Goal: Task Accomplishment & Management: Manage account settings

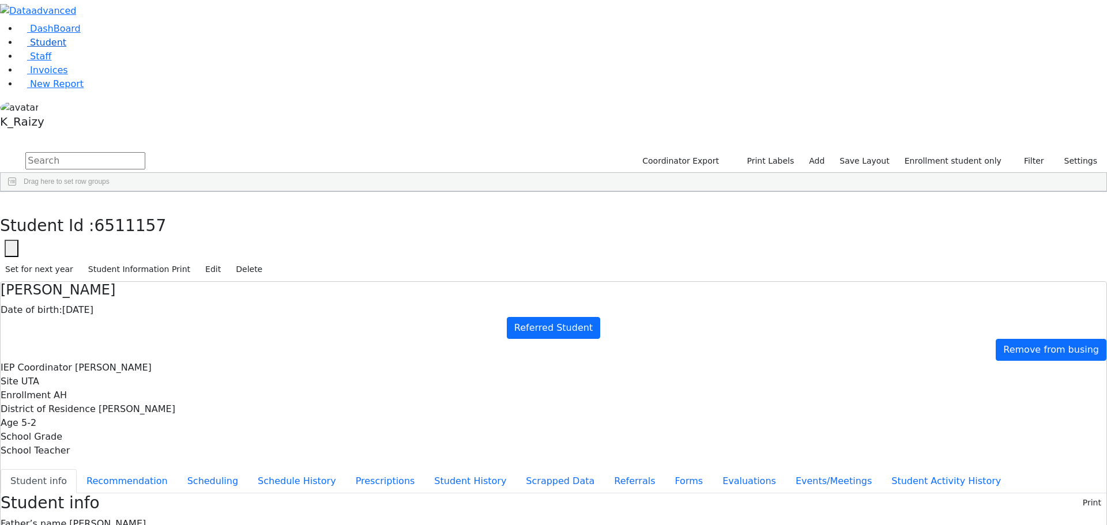
click at [66, 48] on link "Student" at bounding box center [42, 42] width 48 height 11
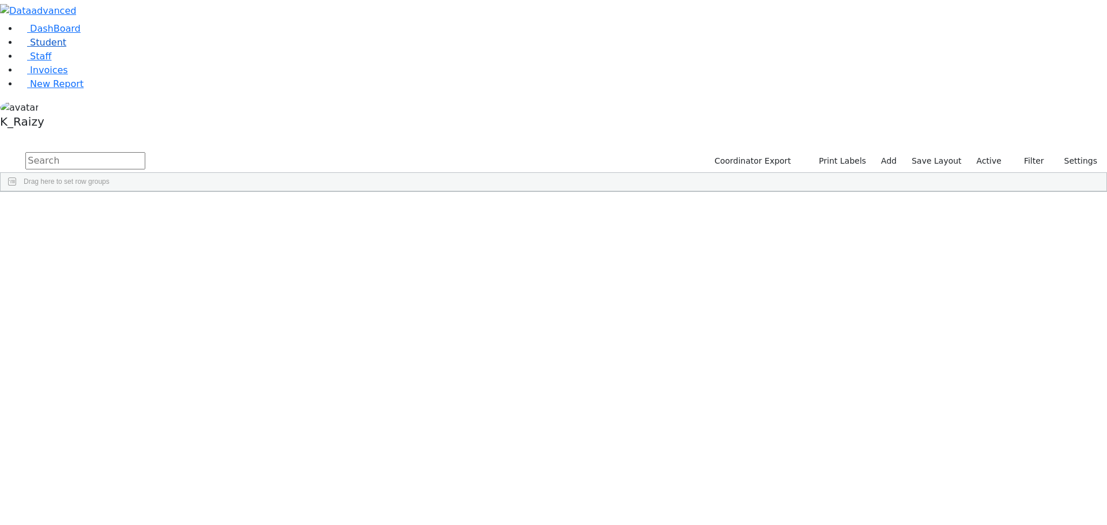
click at [66, 48] on link "Student" at bounding box center [42, 42] width 48 height 11
click at [145, 152] on input "text" at bounding box center [85, 160] width 120 height 17
click at [983, 152] on label "Active" at bounding box center [989, 161] width 35 height 18
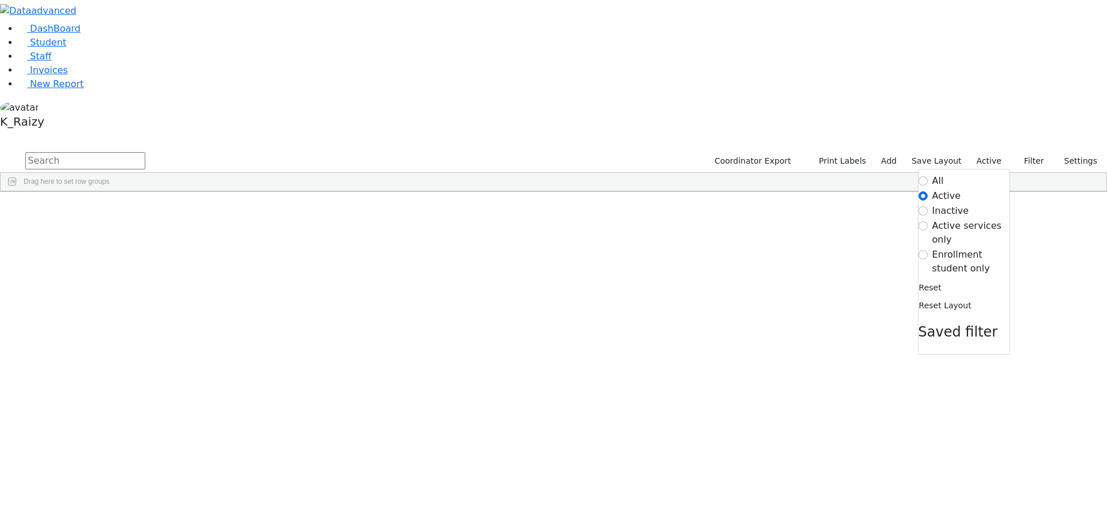
click at [941, 248] on label "Enrollment student only" at bounding box center [970, 262] width 77 height 28
click at [928, 250] on input "Enrollment student only" at bounding box center [923, 254] width 9 height 9
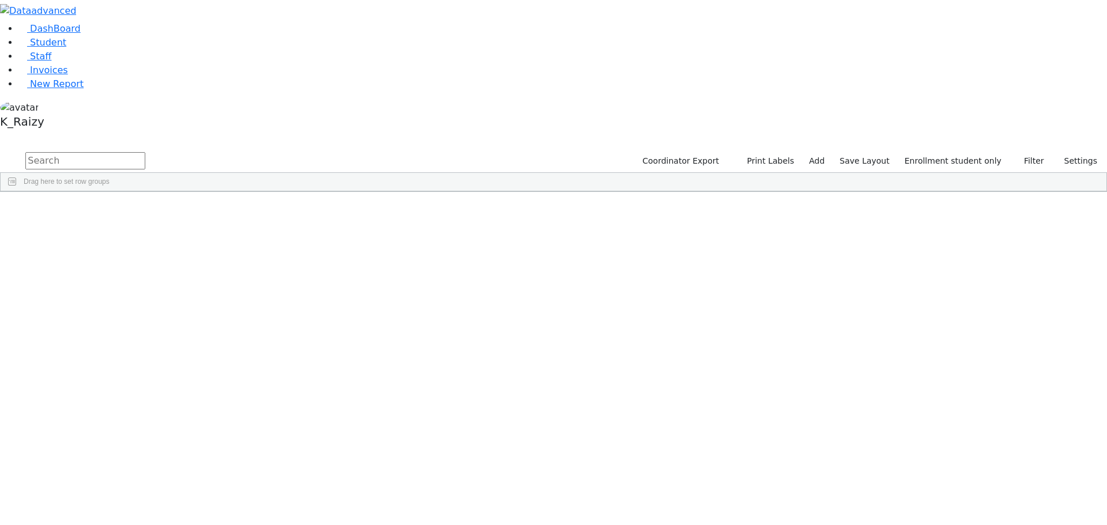
scroll to position [109, 0]
click at [133, 505] on div "Nove" at bounding box center [99, 513] width 68 height 16
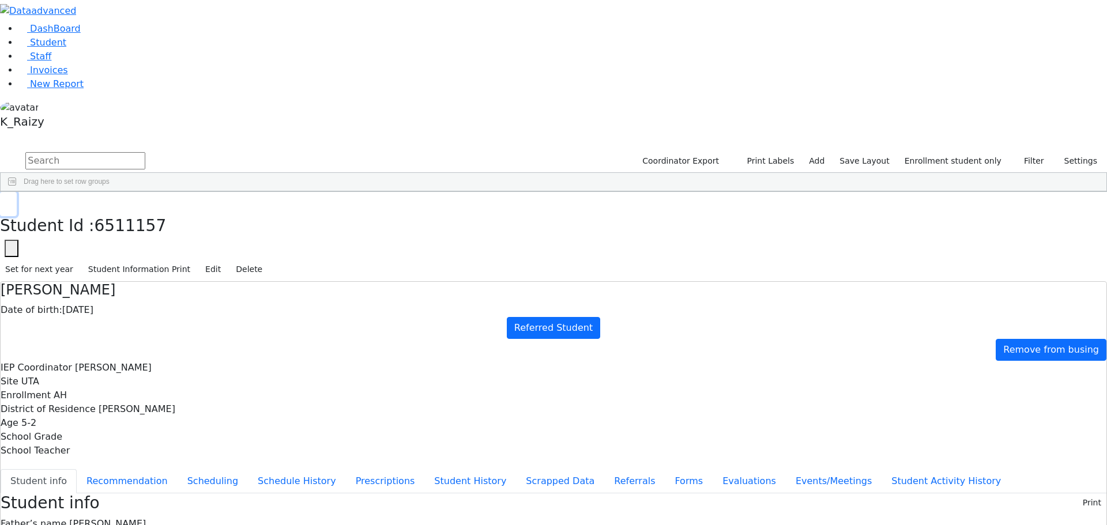
click at [12, 201] on icon "button" at bounding box center [8, 204] width 6 height 7
click at [66, 48] on link "Student" at bounding box center [42, 42] width 48 height 11
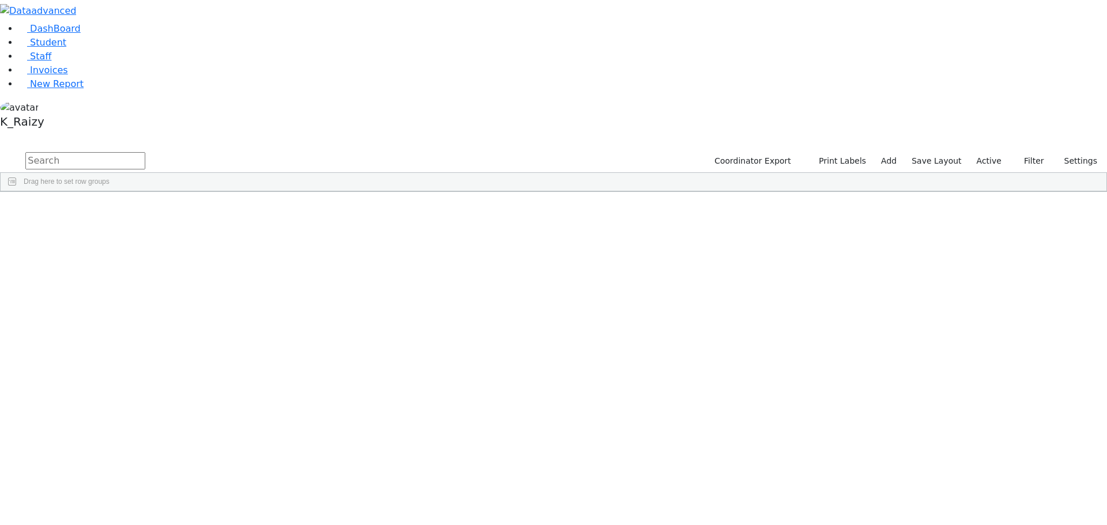
click at [145, 152] on input "text" at bounding box center [85, 160] width 120 height 17
type input "mertz"
click at [269, 210] on div "04/14/2011" at bounding box center [235, 218] width 68 height 16
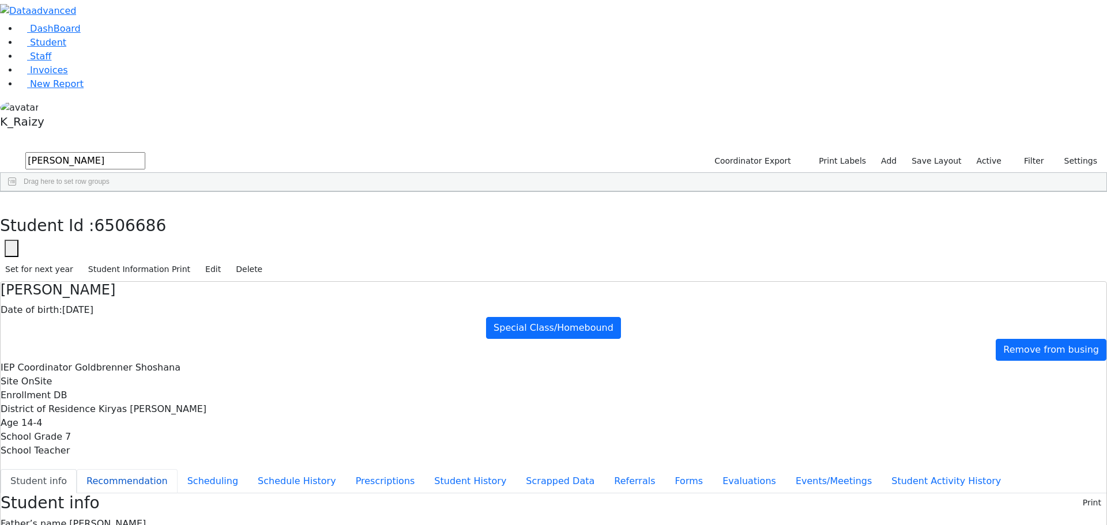
click at [178, 469] on button "Recommendation" at bounding box center [127, 481] width 101 height 24
checkbox input "true"
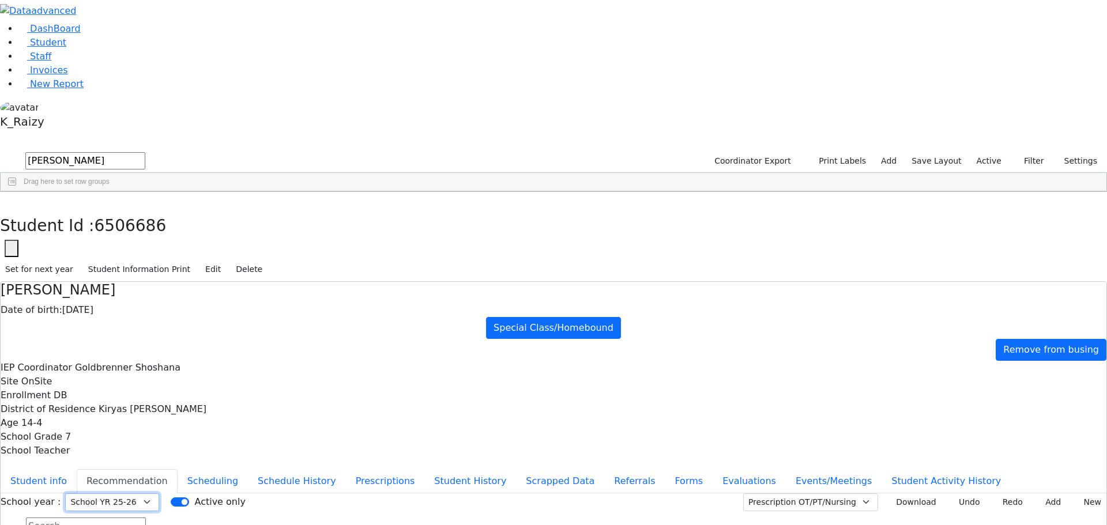
click at [159, 494] on select "Select School YR Summer YR 25 School YR 25-26 Summer YR 25 School YR 24-25 Summ…" at bounding box center [112, 503] width 94 height 18
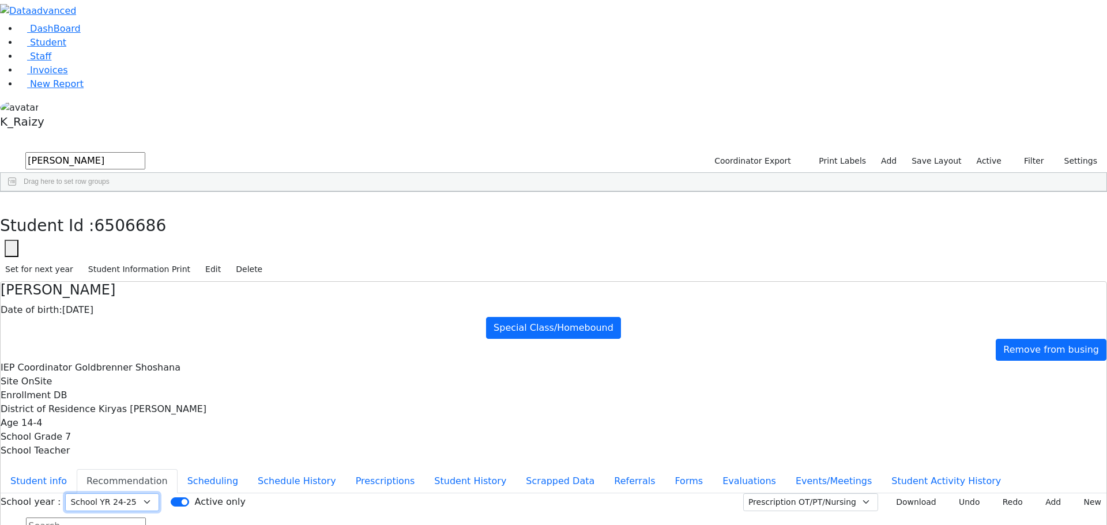
select select "212"
click at [159, 494] on select "Select School YR Summer YR 25 School YR 25-26 Summer YR 25 School YR 24-25 Summ…" at bounding box center [112, 503] width 94 height 18
click at [1074, 494] on div "School year : Select School YR Summer YR 25 School YR 25-26 Summer YR 25 School…" at bounding box center [554, 526] width 1106 height 64
click at [1071, 494] on button "New" at bounding box center [1089, 503] width 36 height 18
click div "Press SPACE to select this row."
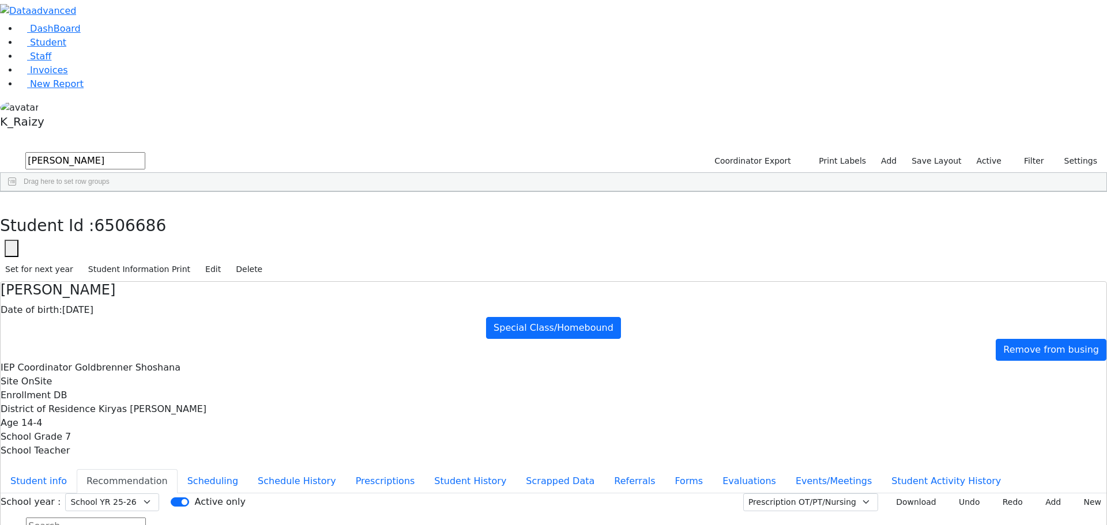
type input "2025-08-25"
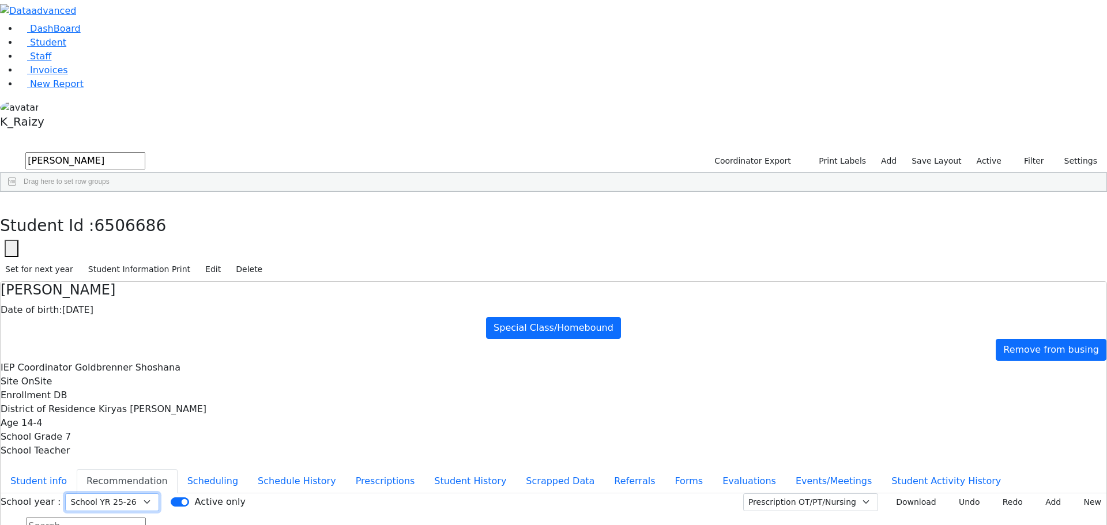
click at [159, 494] on select "Select School YR Summer YR 25 School YR 25-26 Summer YR 25 School YR 24-25 Summ…" at bounding box center [112, 503] width 94 height 18
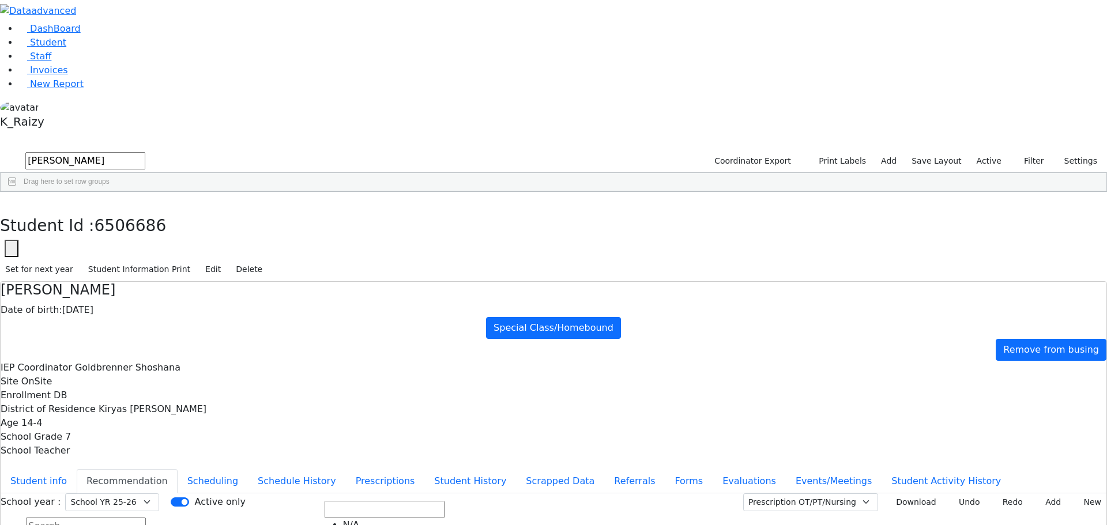
scroll to position [143, 0]
click at [159, 494] on select "Select School YR Summer YR 25 School YR 25-26 Summer YR 25 School YR 24-25 Summ…" at bounding box center [112, 503] width 94 height 18
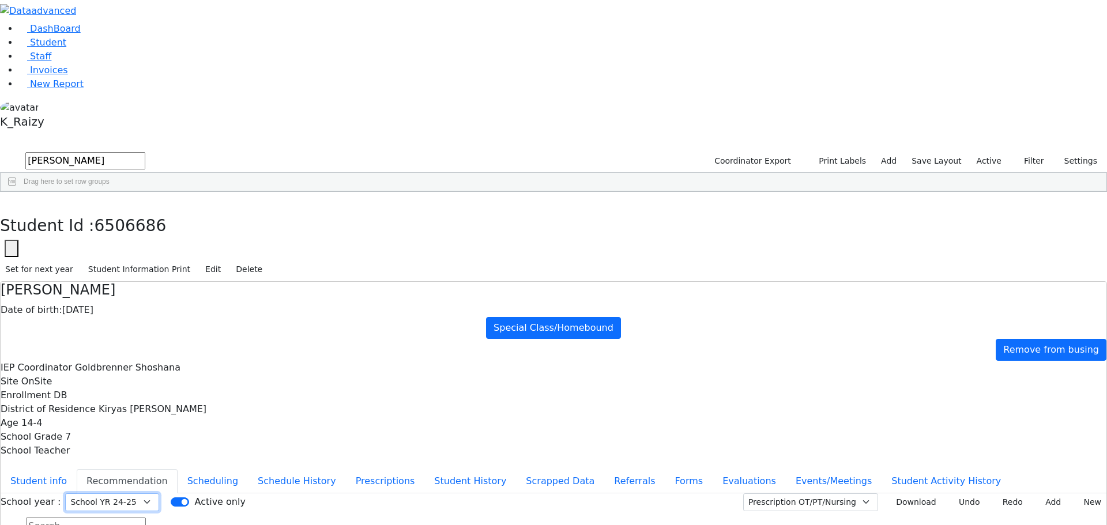
click at [159, 494] on select "Select School YR Summer YR 25 School YR 25-26 Summer YR 25 School YR 24-25 Summ…" at bounding box center [112, 503] width 94 height 18
select select "212"
click at [159, 494] on select "Select School YR Summer YR 25 School YR 25-26 Summer YR 25 School YR 24-25 Summ…" at bounding box center [112, 503] width 94 height 18
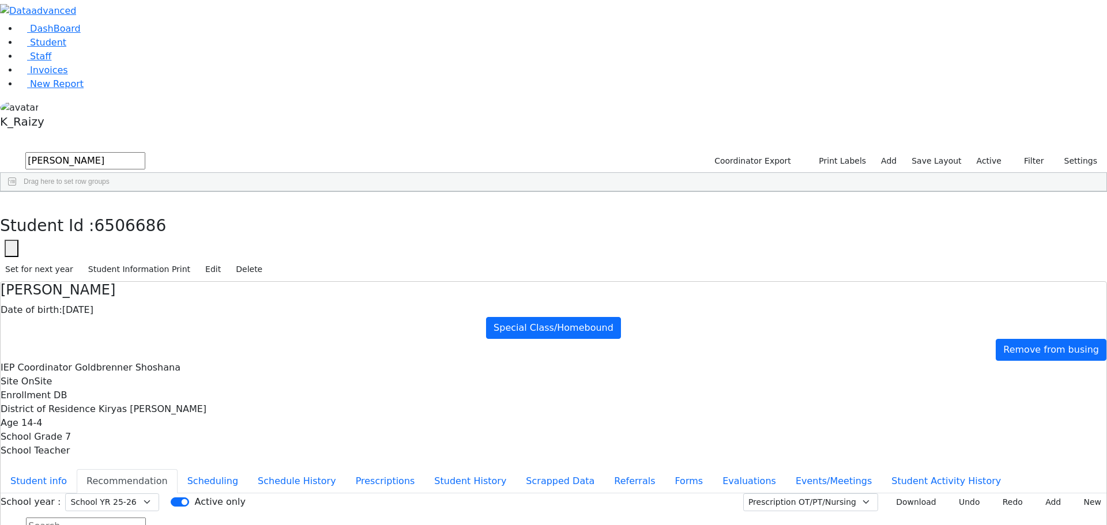
drag, startPoint x: 222, startPoint y: 16, endPoint x: 210, endPoint y: 15, distance: 11.5
click at [5, 201] on use "button" at bounding box center [5, 201] width 0 height 0
click at [66, 48] on link "Student" at bounding box center [42, 42] width 48 height 11
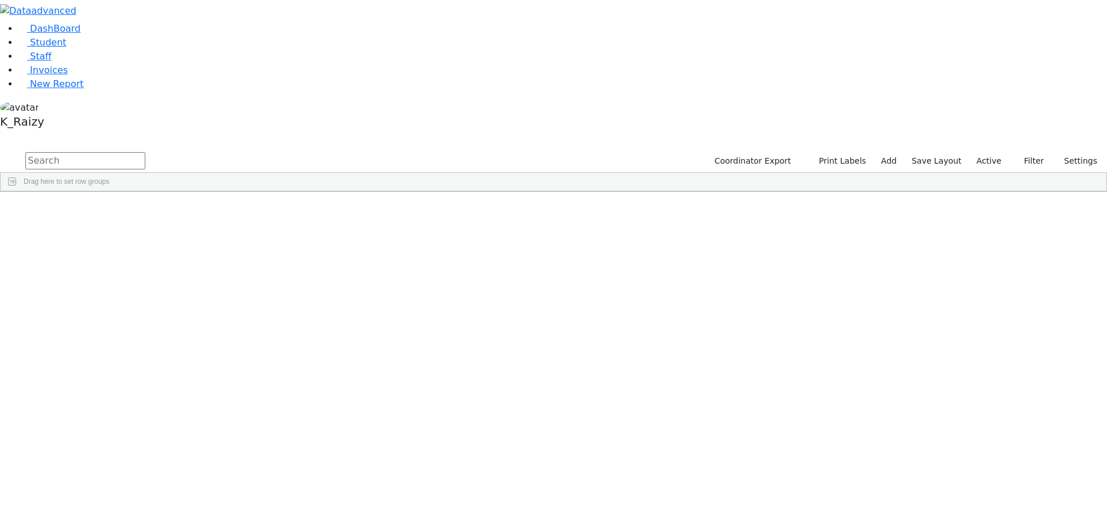
click at [145, 152] on input "text" at bounding box center [85, 160] width 120 height 17
type input "[PERSON_NAME]"
click at [1003, 152] on label "Active" at bounding box center [989, 161] width 35 height 18
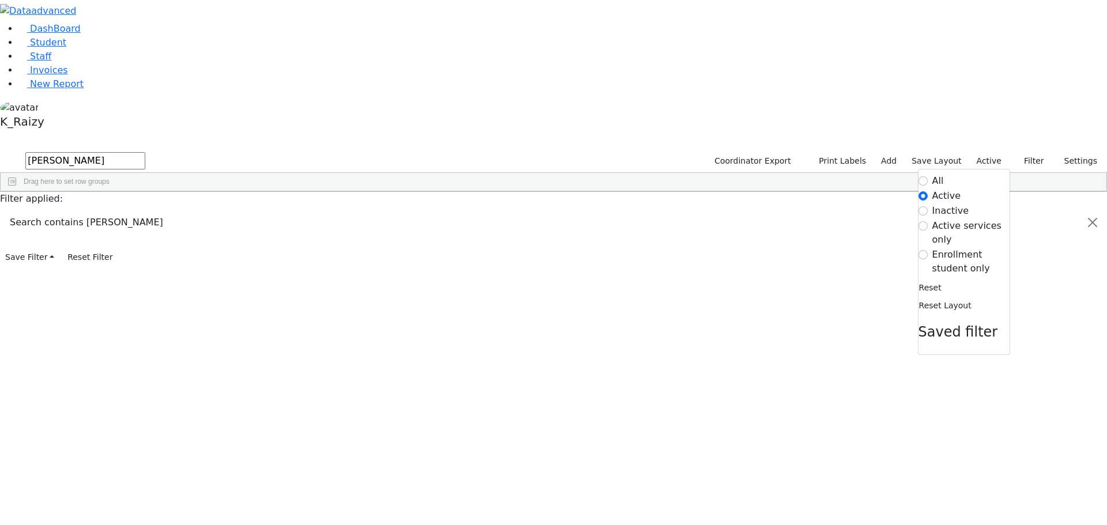
click at [961, 174] on form "All Active Inactive Active services only Enrollment student only" at bounding box center [964, 224] width 91 height 101
click at [980, 248] on label "Enrollment student only" at bounding box center [970, 262] width 77 height 28
click at [928, 250] on input "Enrollment student only" at bounding box center [923, 254] width 9 height 9
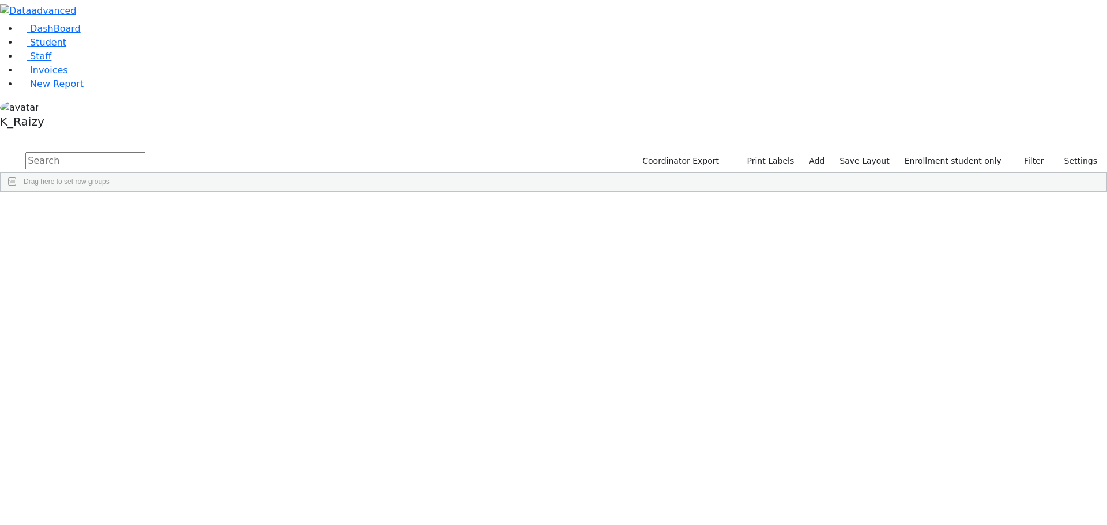
scroll to position [109, 0]
click at [201, 473] on div "Esty" at bounding box center [167, 481] width 68 height 16
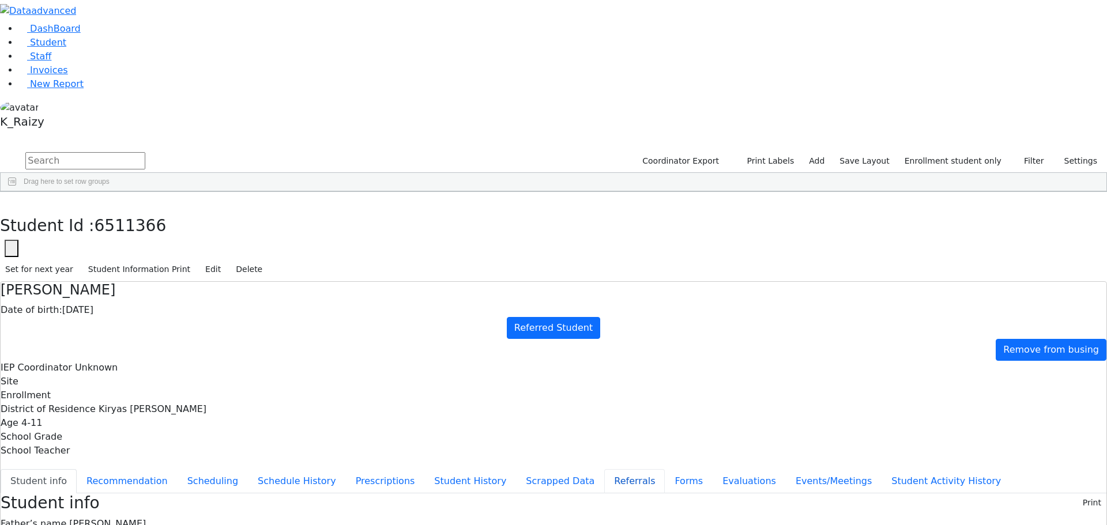
click at [604, 469] on button "Referrals" at bounding box center [634, 481] width 61 height 24
click at [17, 192] on button "button" at bounding box center [8, 204] width 17 height 24
click at [253, 191] on div "DOB" at bounding box center [230, 200] width 45 height 18
click at [269, 408] on div "08/10/2020" at bounding box center [235, 416] width 68 height 16
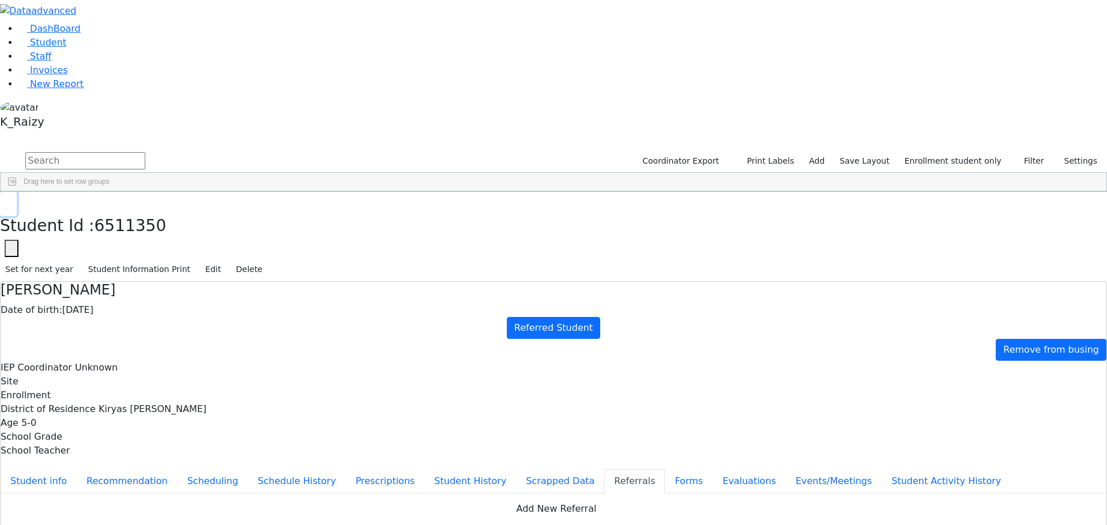
click at [17, 192] on button "button" at bounding box center [8, 204] width 17 height 24
click at [201, 441] on div "Esty" at bounding box center [167, 449] width 68 height 16
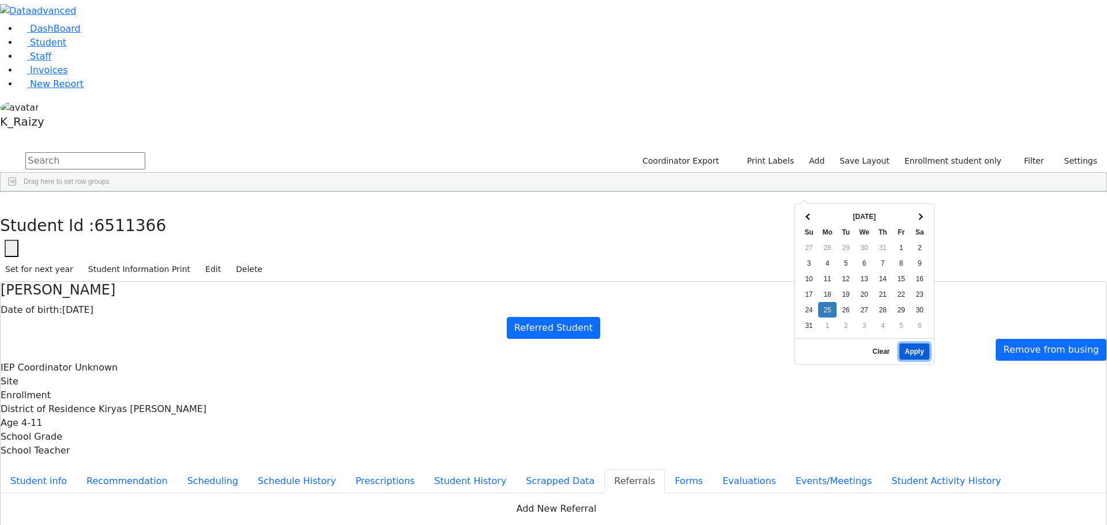
click at [917, 345] on button "Apply" at bounding box center [914, 352] width 29 height 16
type input "08/25/2025"
click at [665, 469] on button "Forms" at bounding box center [689, 481] width 48 height 24
type input "Mrs. Kylie Moskowitz"
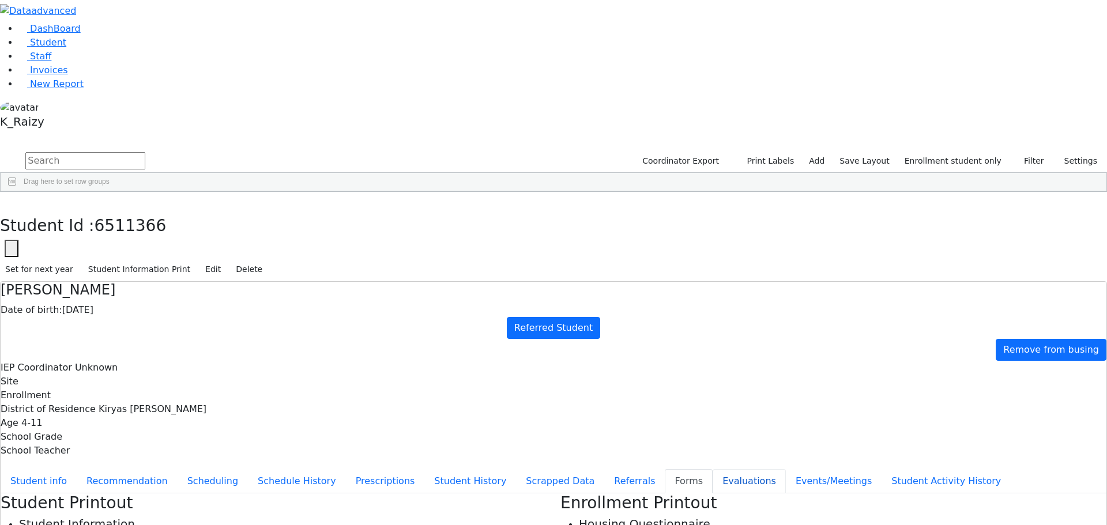
click at [713, 469] on button "Evaluations" at bounding box center [749, 481] width 73 height 24
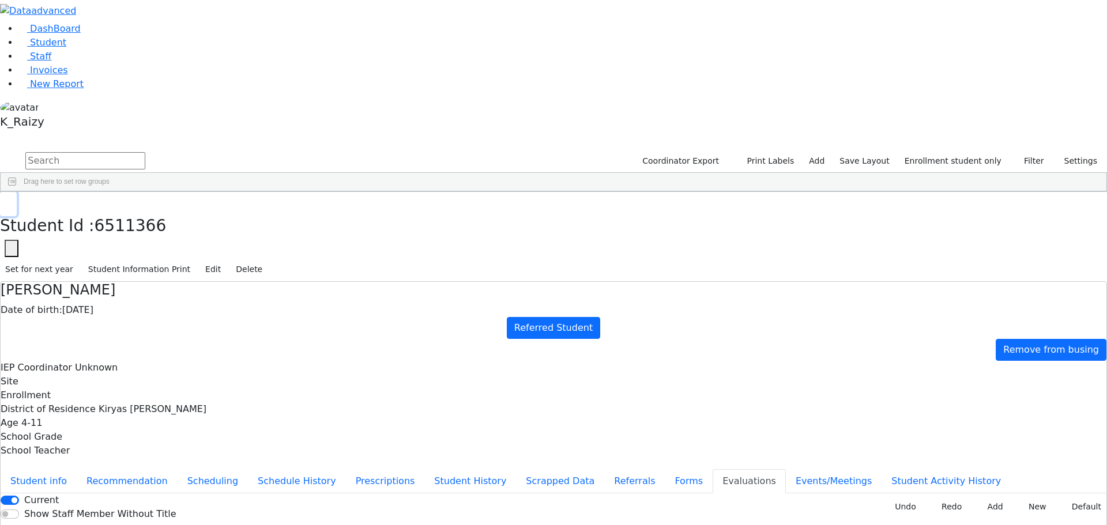
click at [12, 201] on icon "button" at bounding box center [8, 204] width 6 height 7
click at [204, 444] on div "Esty" at bounding box center [170, 452] width 67 height 16
click at [604, 469] on button "Referrals" at bounding box center [634, 481] width 61 height 24
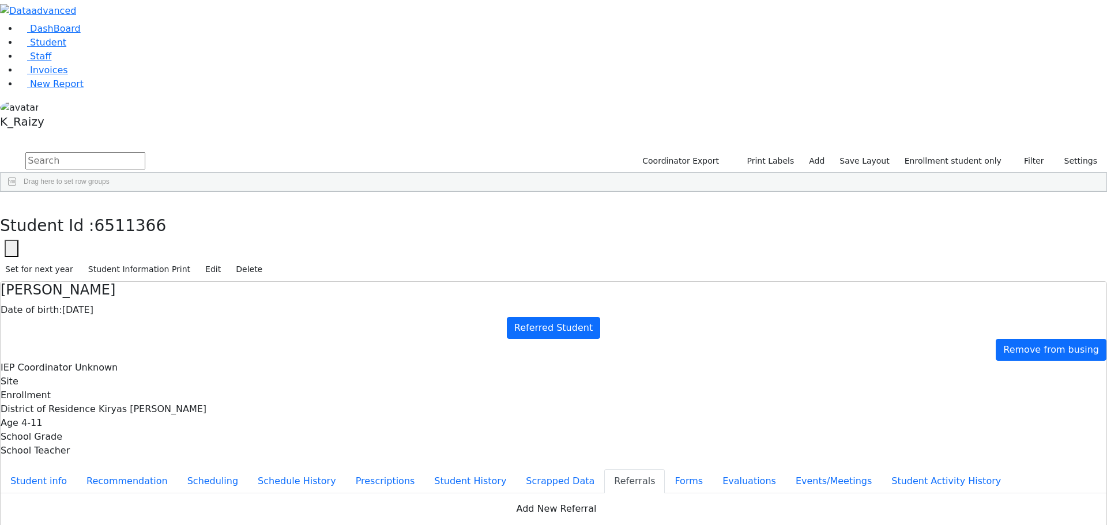
drag, startPoint x: 628, startPoint y: 234, endPoint x: 540, endPoint y: 220, distance: 89.2
copy div "Esty has fine motor delays, coordination as well as sensory issues."
click at [713, 469] on button "Evaluations" at bounding box center [749, 481] width 73 height 24
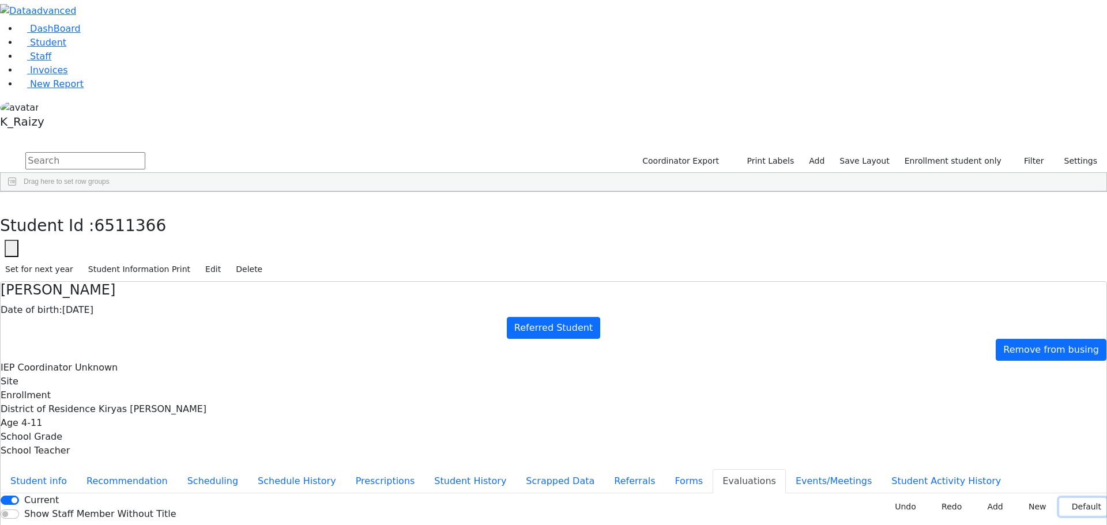
click at [1071, 498] on button "Default" at bounding box center [1082, 507] width 47 height 18
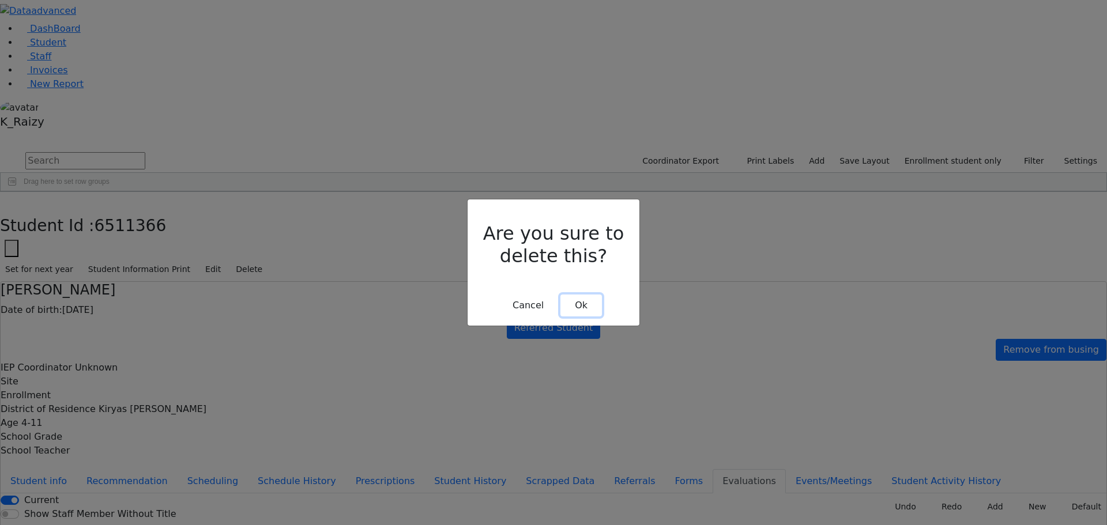
click at [585, 295] on button "Ok" at bounding box center [581, 306] width 42 height 22
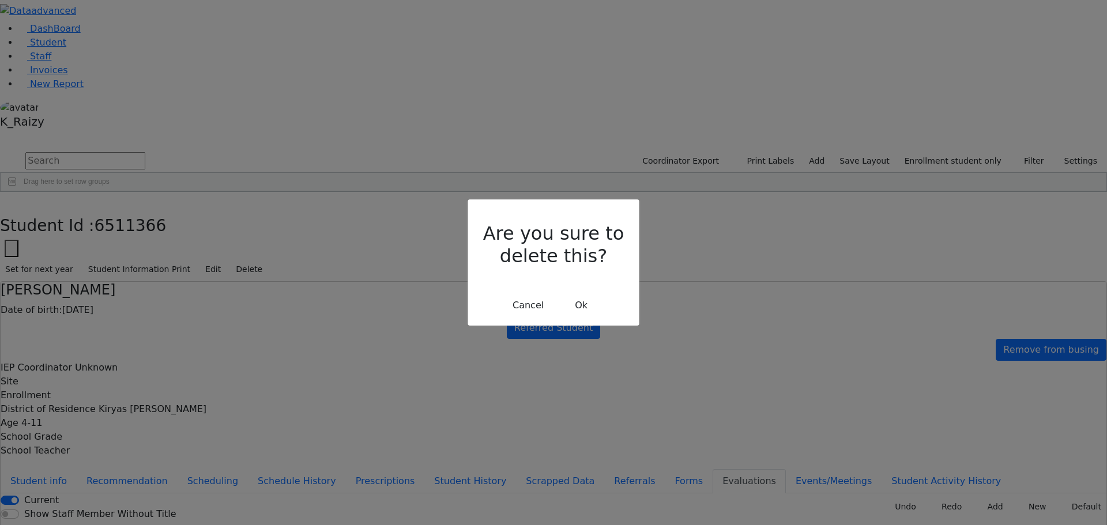
click at [578, 298] on div "Are you sure to delete this? Cancel Ok" at bounding box center [554, 263] width 172 height 126
click at [578, 295] on button "Ok" at bounding box center [581, 306] width 42 height 22
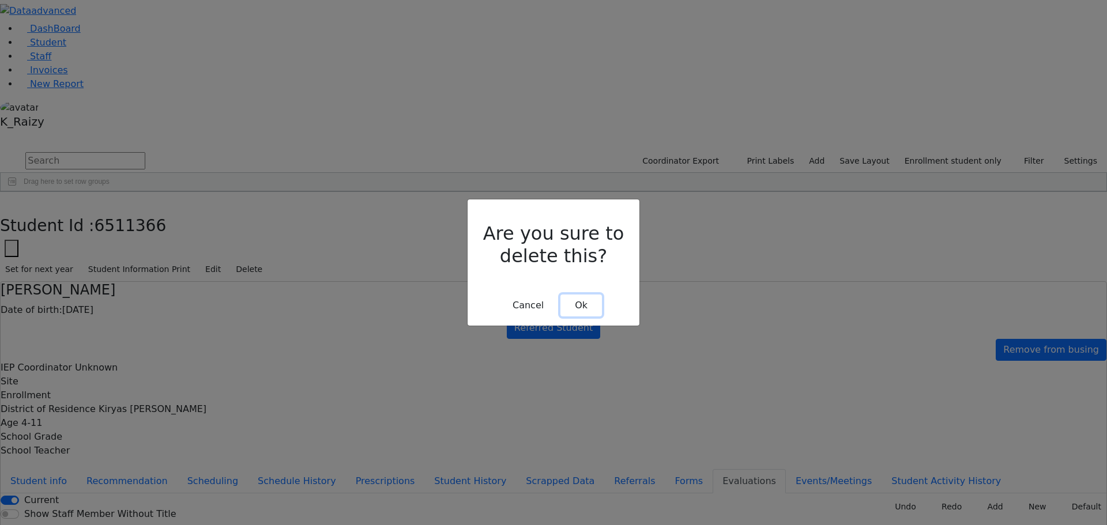
click at [583, 295] on button "Ok" at bounding box center [581, 306] width 42 height 22
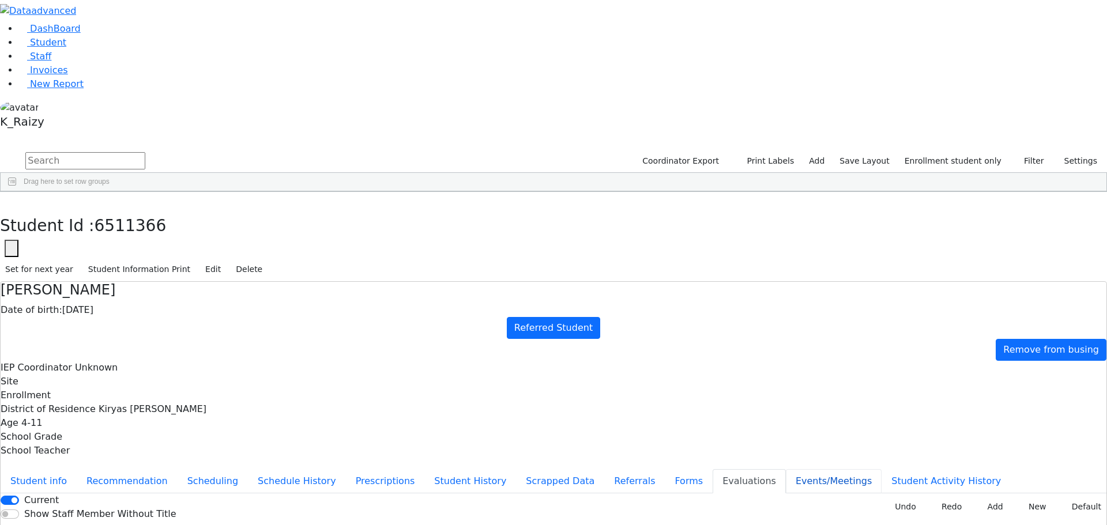
click at [786, 469] on button "Events/Meetings" at bounding box center [834, 481] width 96 height 24
click at [882, 469] on button "Student Activity History" at bounding box center [946, 481] width 129 height 24
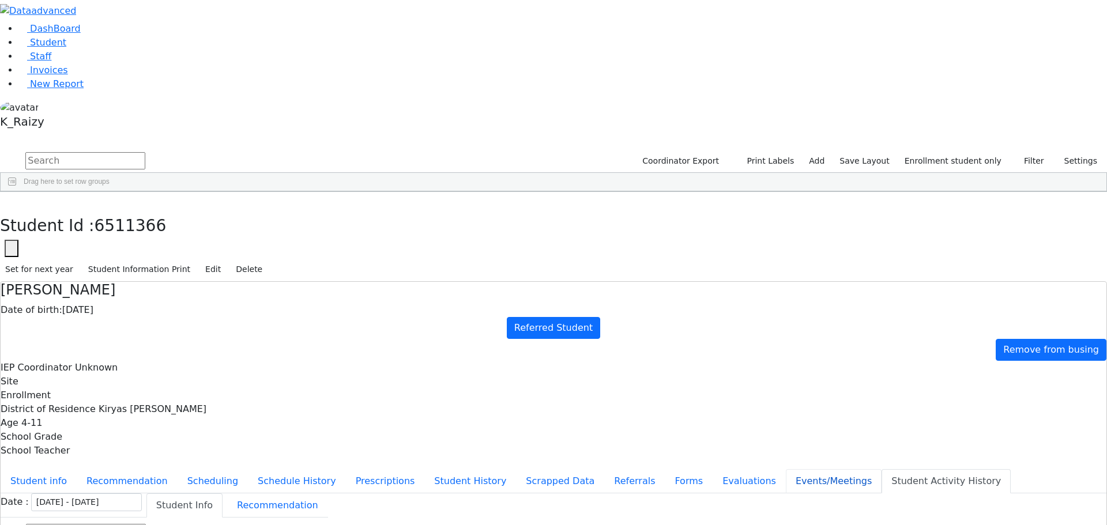
drag, startPoint x: 289, startPoint y: 348, endPoint x: 277, endPoint y: 352, distance: 12.2
click at [786, 469] on button "Events/Meetings" at bounding box center [834, 481] width 96 height 24
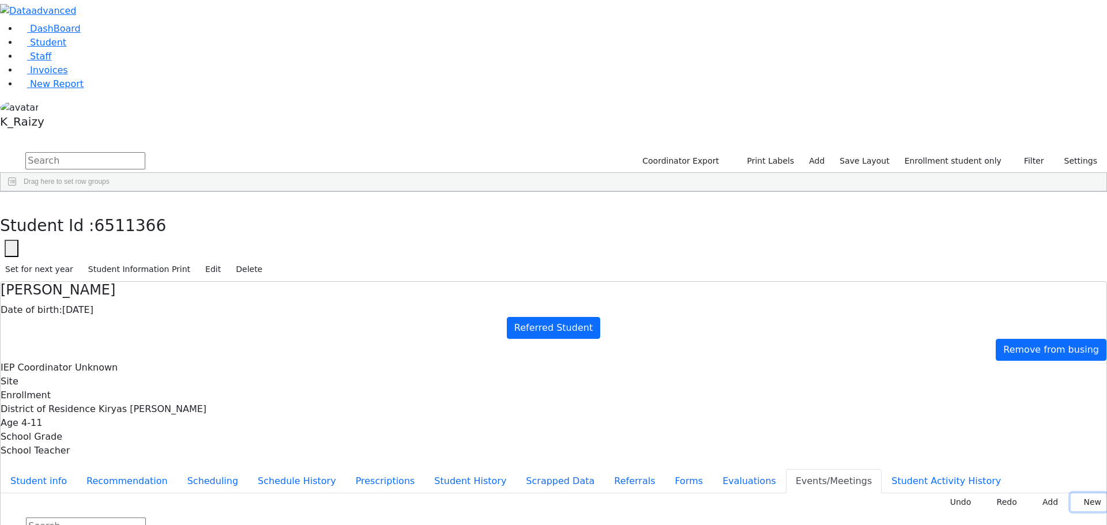
click at [1079, 494] on button "New" at bounding box center [1089, 503] width 36 height 18
type input "[DATE]"
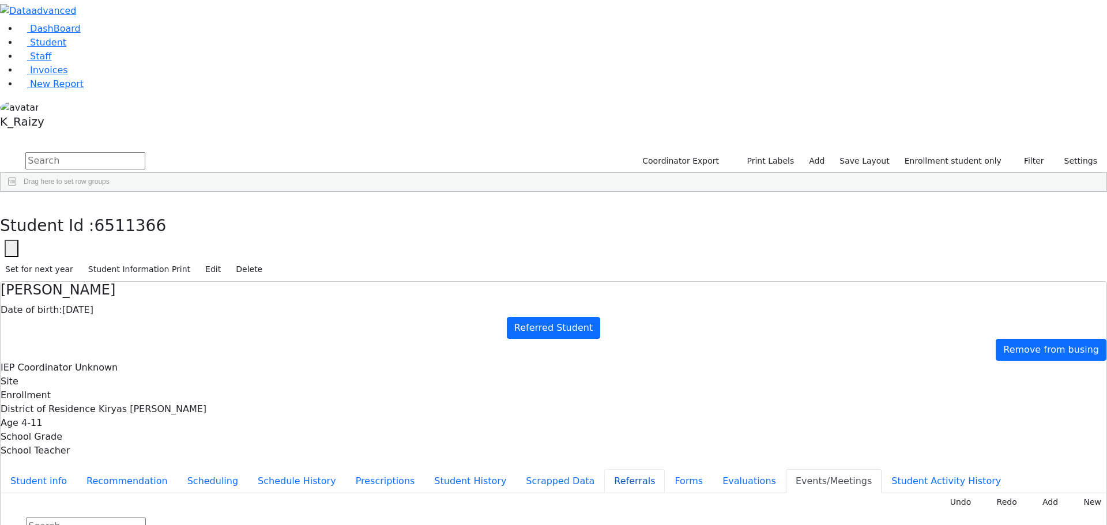
click at [604, 469] on button "Referrals" at bounding box center [634, 481] width 61 height 24
click at [17, 192] on button "button" at bounding box center [8, 204] width 17 height 24
click at [111, 197] on span "Last Name" at bounding box center [93, 201] width 35 height 8
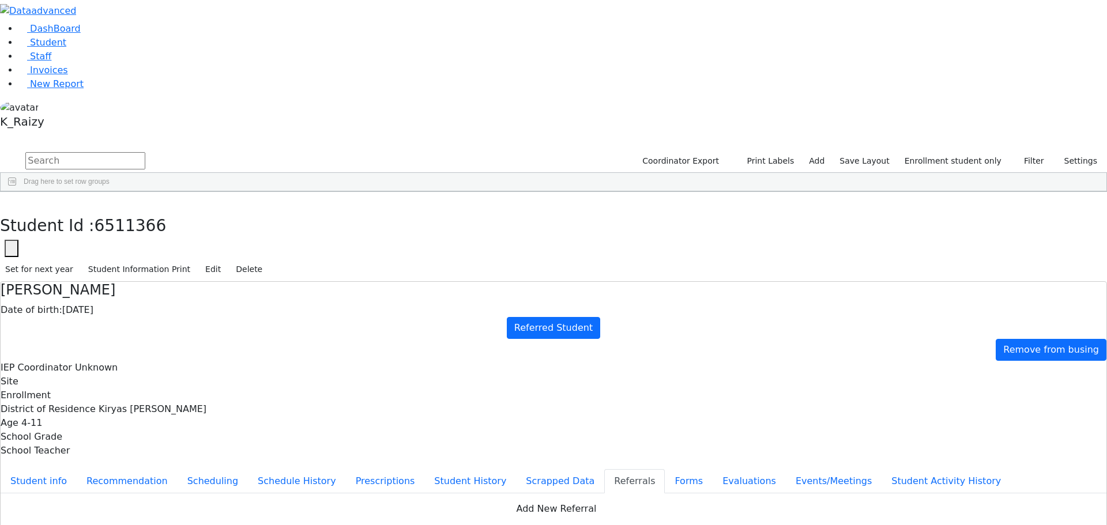
drag, startPoint x: 238, startPoint y: 115, endPoint x: 268, endPoint y: 348, distance: 235.4
click at [268, 348] on div "6511359 Aharonowitz Yechiel 10/22/2020 Unknown Referred Student Monticello Unkn…" at bounding box center [474, 468] width 946 height 517
drag, startPoint x: 225, startPoint y: 406, endPoint x: 332, endPoint y: 255, distance: 184.5
click at [332, 255] on div "6511359 Aharonowitz Yechiel 10/22/2020 Unknown Referred Student Monticello Unkn…" at bounding box center [474, 363] width 946 height 517
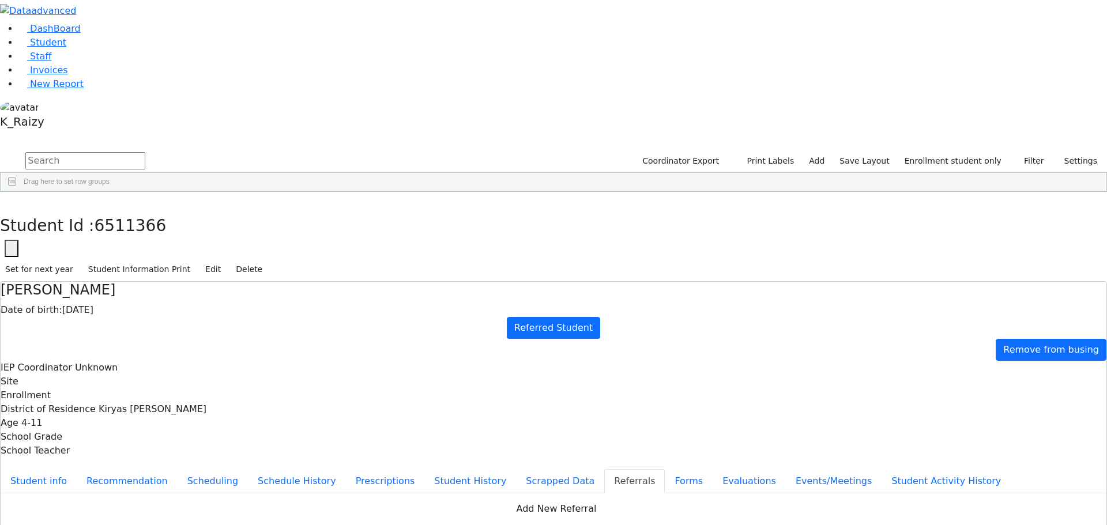
click at [204, 363] on div "Frimy" at bounding box center [170, 371] width 67 height 16
click at [66, 48] on link "Student" at bounding box center [42, 42] width 48 height 11
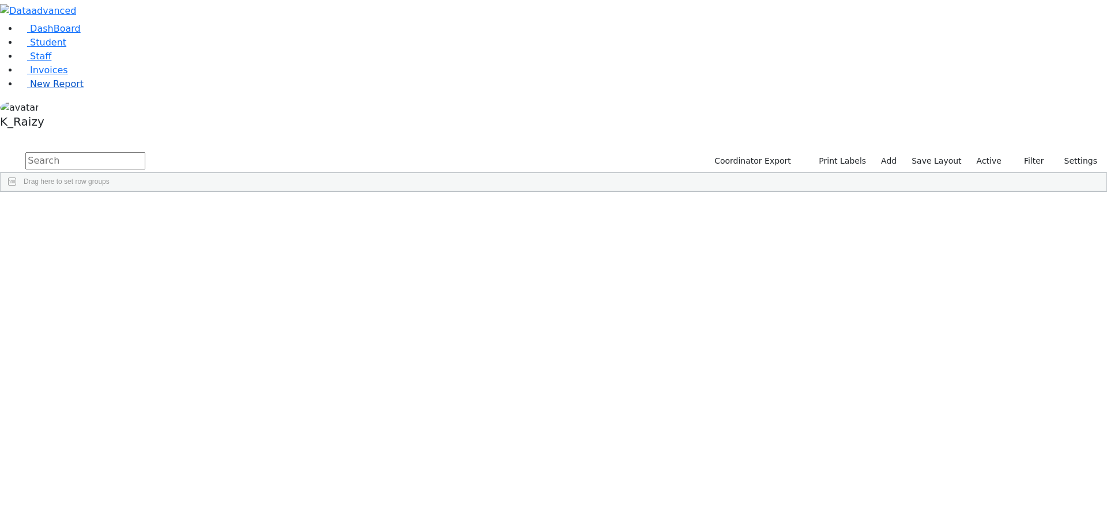
click at [63, 89] on link "New Report" at bounding box center [50, 83] width 65 height 11
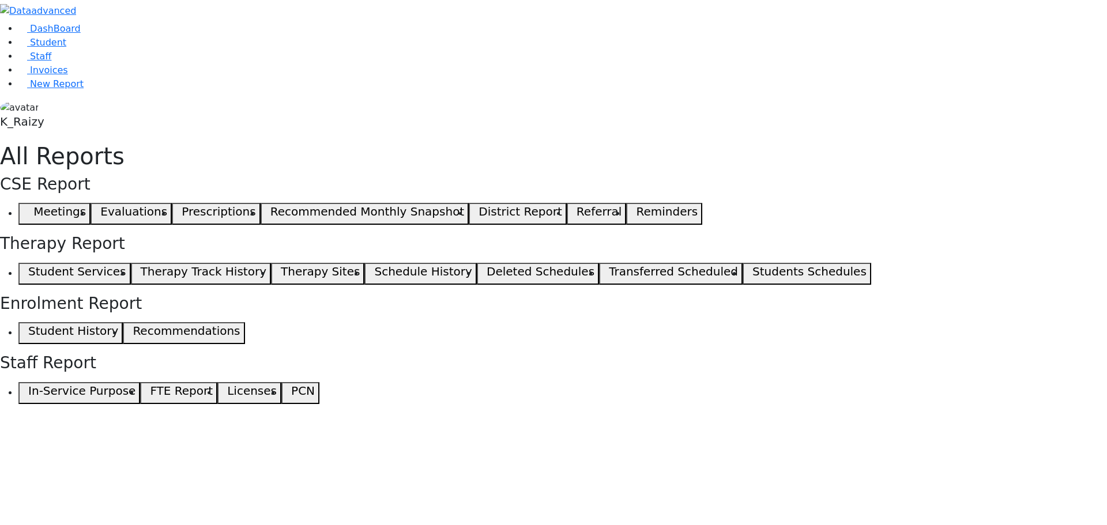
click at [28, 207] on span "button" at bounding box center [25, 214] width 5 height 14
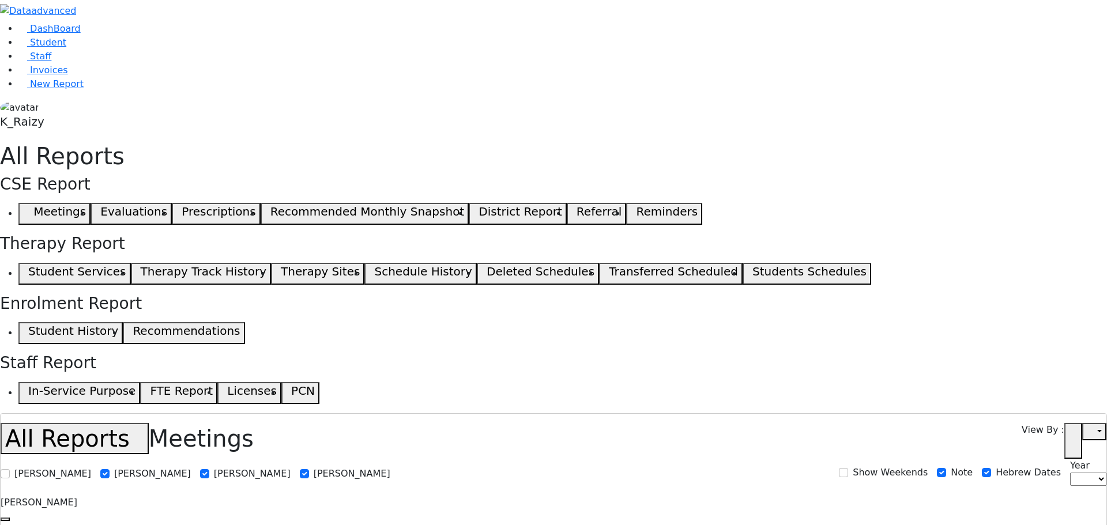
select select
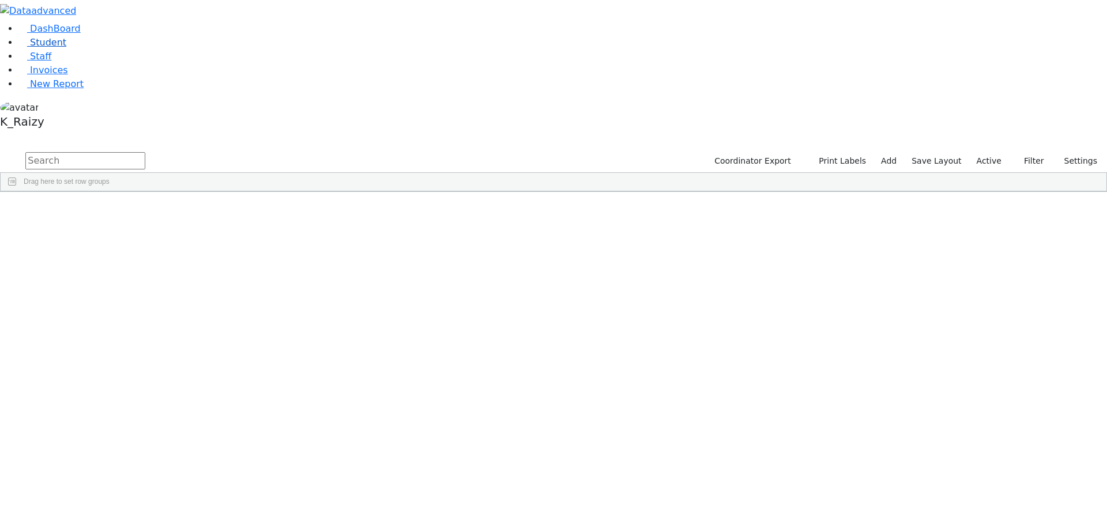
click at [66, 48] on link "Student" at bounding box center [42, 42] width 48 height 11
click at [145, 152] on input "text" at bounding box center [85, 160] width 120 height 17
type input "schon"
click at [984, 152] on label "Active" at bounding box center [989, 161] width 35 height 18
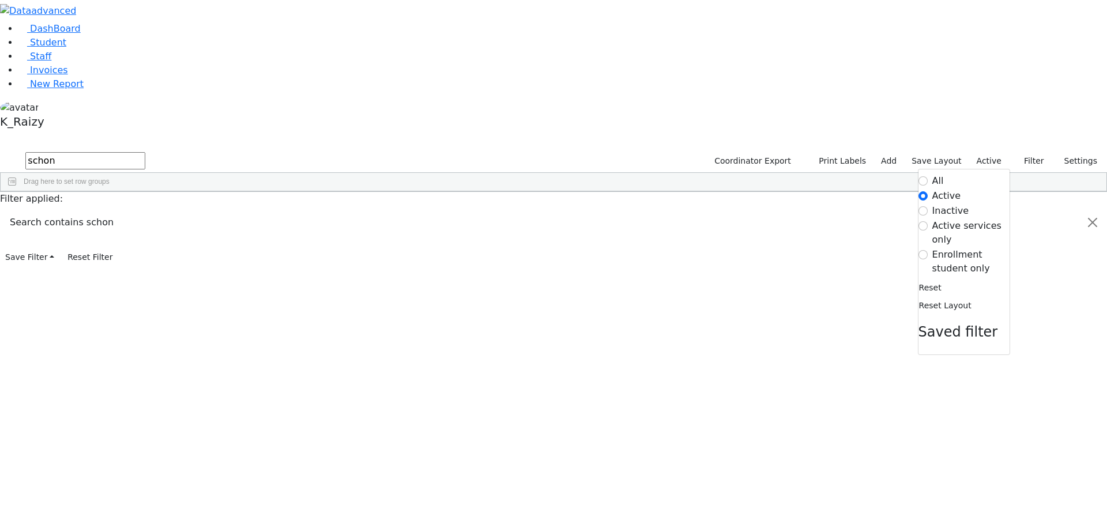
click at [969, 248] on label "Enrollment student only" at bounding box center [970, 262] width 77 height 28
click at [928, 250] on input "Enrollment student only" at bounding box center [923, 254] width 9 height 9
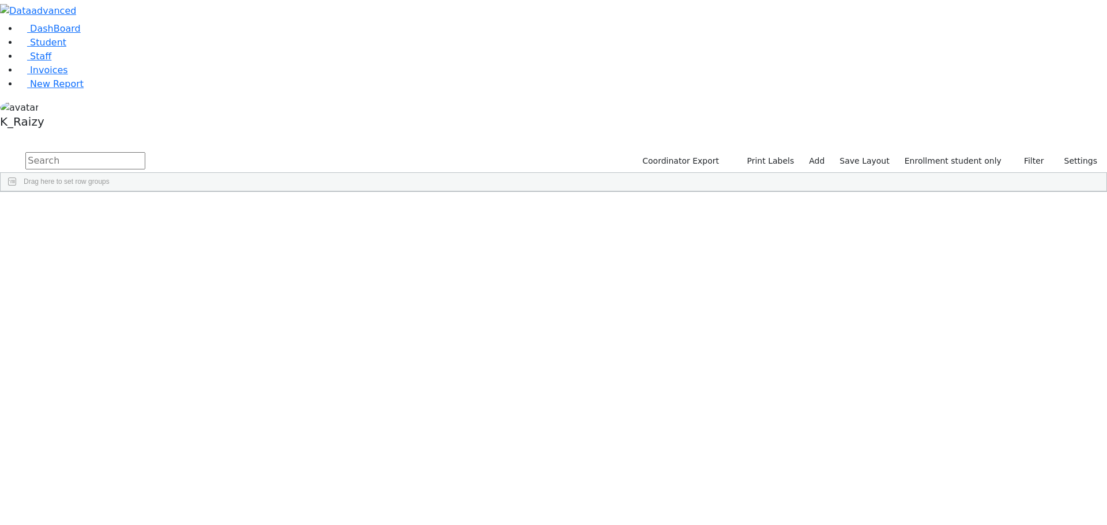
scroll to position [109, 0]
click at [133, 521] on div "Schonfeld" at bounding box center [99, 529] width 68 height 16
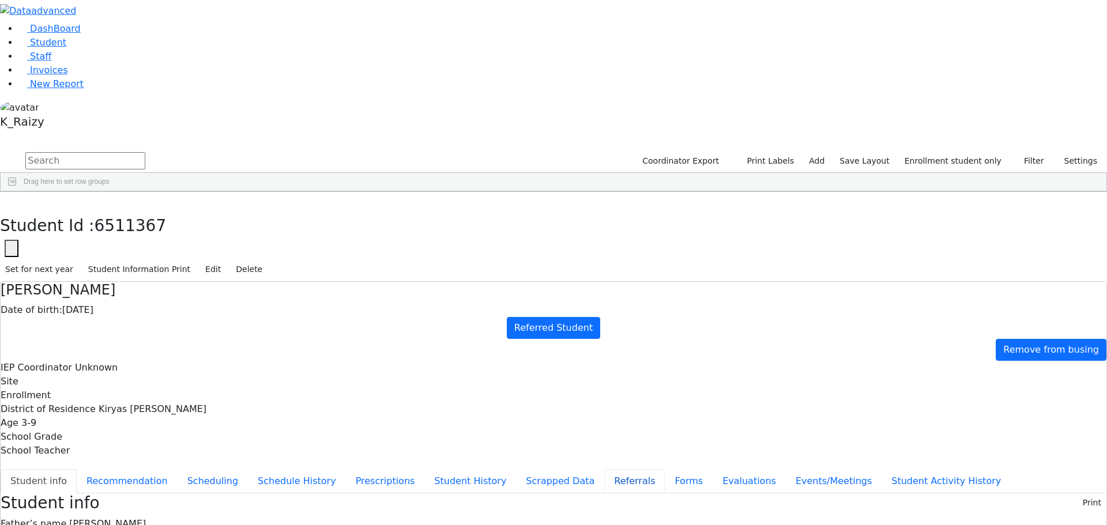
click at [604, 469] on button "Referrals" at bounding box center [634, 481] width 61 height 24
click at [77, 469] on button "Student info" at bounding box center [39, 481] width 76 height 24
drag, startPoint x: 264, startPoint y: 291, endPoint x: 313, endPoint y: 315, distance: 54.7
click at [604, 469] on button "Referrals" at bounding box center [634, 481] width 61 height 24
drag, startPoint x: 620, startPoint y: 230, endPoint x: 540, endPoint y: 231, distance: 79.6
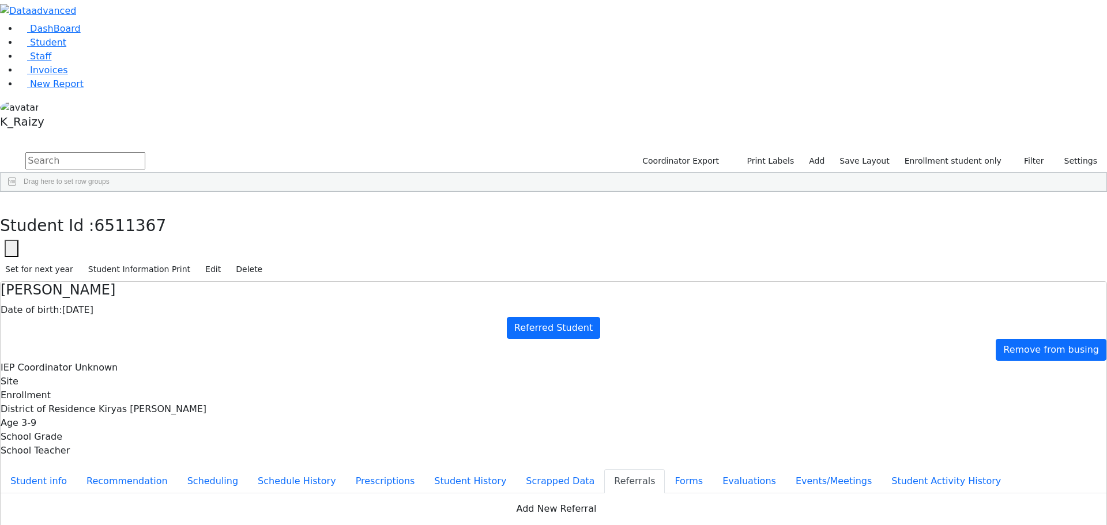
copy div "Isaac has a very unclear speech and a hard time expressing himself. Isaac has a…"
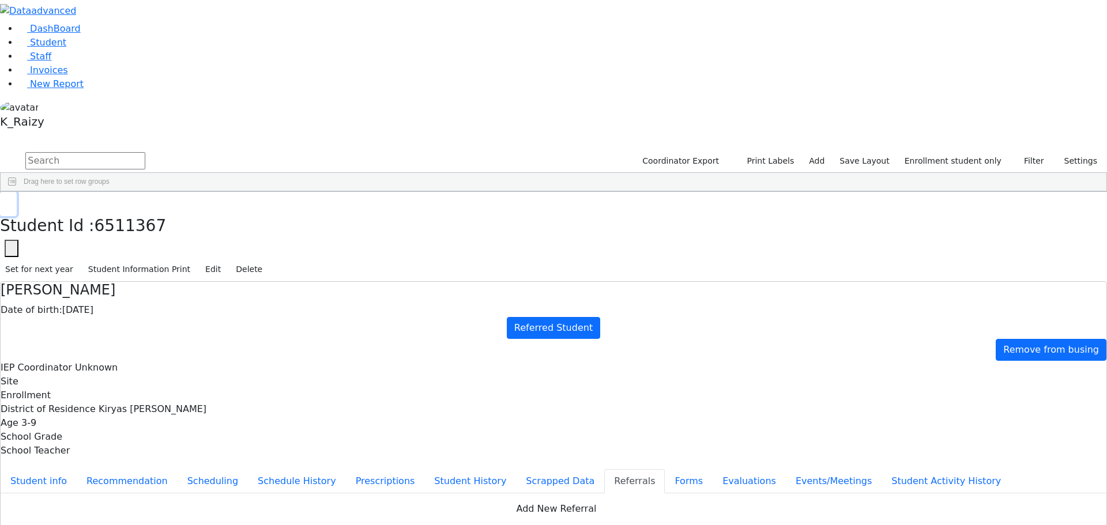
click at [5, 201] on use "button" at bounding box center [5, 201] width 0 height 0
click at [133, 473] on div "Moskowitz" at bounding box center [99, 481] width 68 height 16
click at [786, 469] on button "Events/Meetings" at bounding box center [834, 481] width 96 height 24
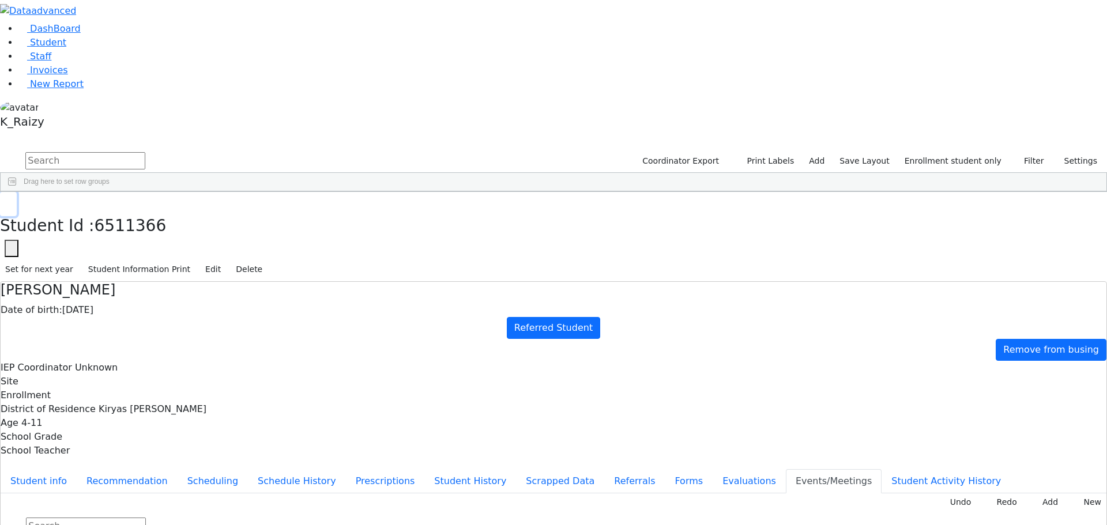
click at [12, 201] on icon "button" at bounding box center [8, 204] width 6 height 7
click at [61, 48] on link "Student" at bounding box center [42, 42] width 48 height 11
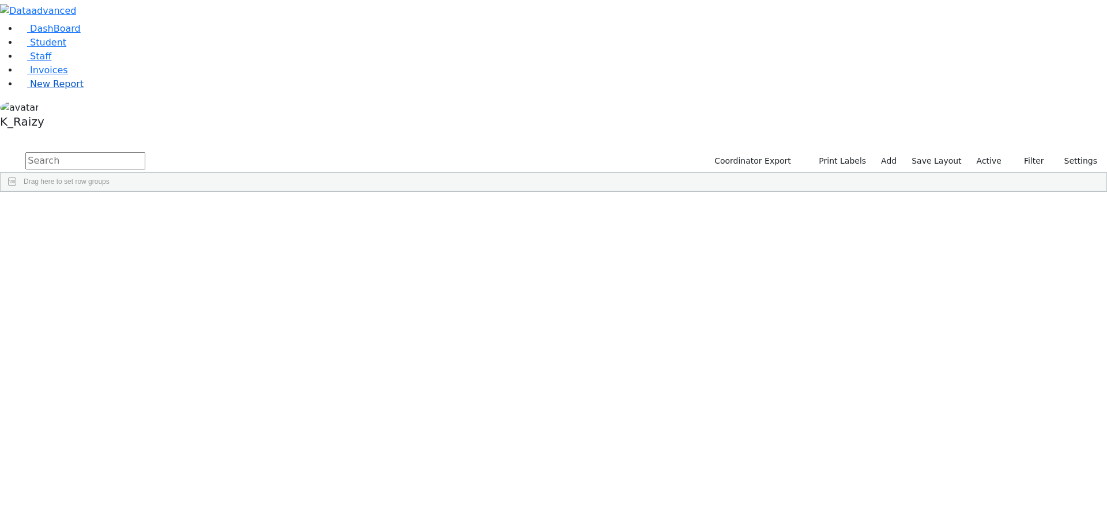
click at [59, 89] on span "New Report" at bounding box center [57, 83] width 54 height 11
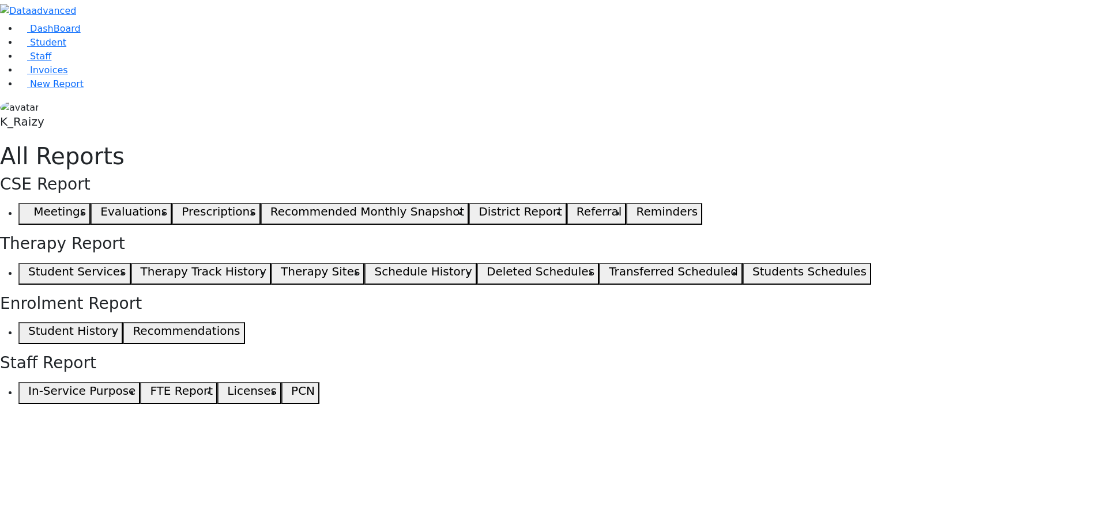
click at [28, 207] on span "button" at bounding box center [25, 214] width 5 height 14
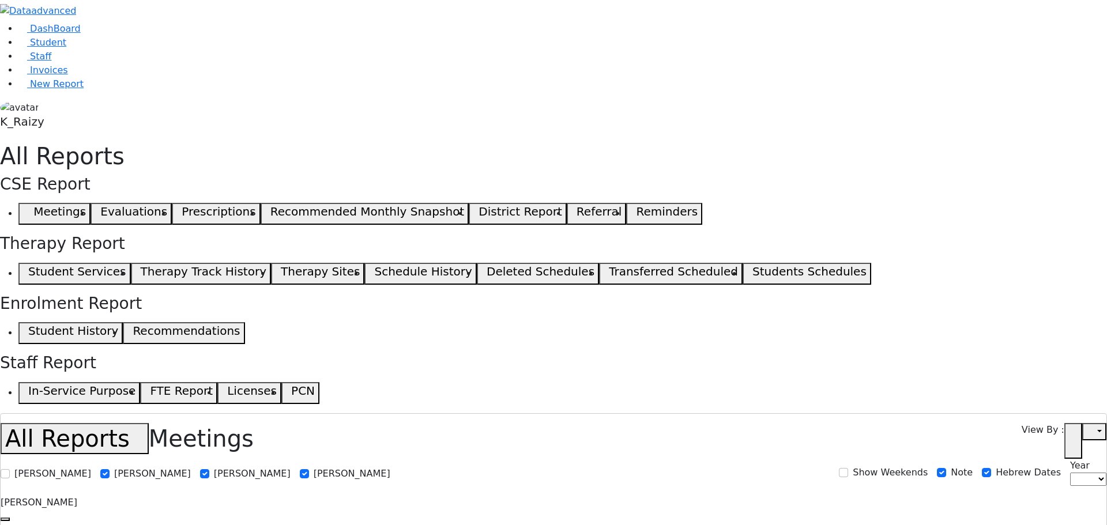
select select
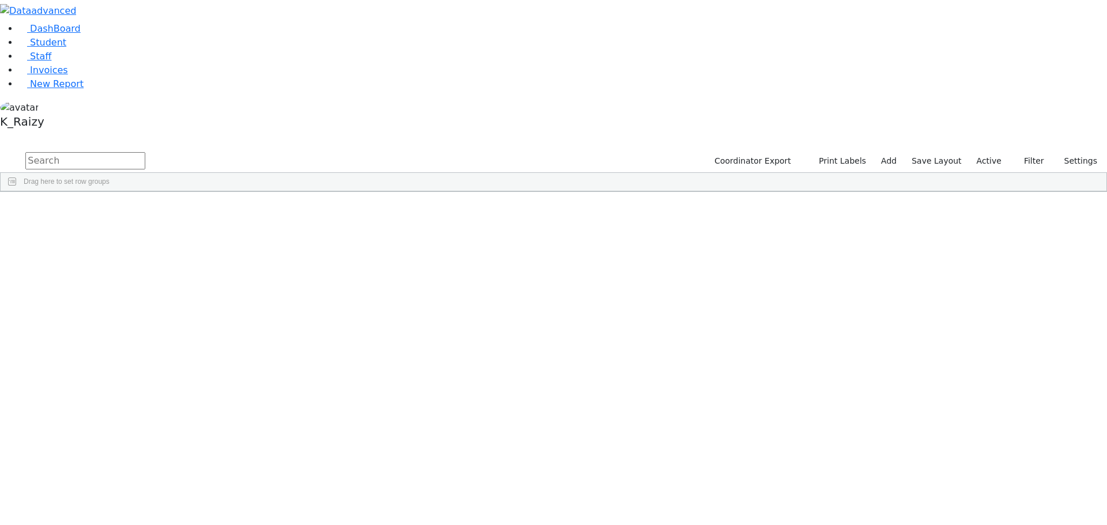
click at [145, 152] on input "text" at bounding box center [85, 160] width 120 height 17
type input "[PERSON_NAME]"
click at [201, 485] on div "[PERSON_NAME]" at bounding box center [167, 493] width 68 height 16
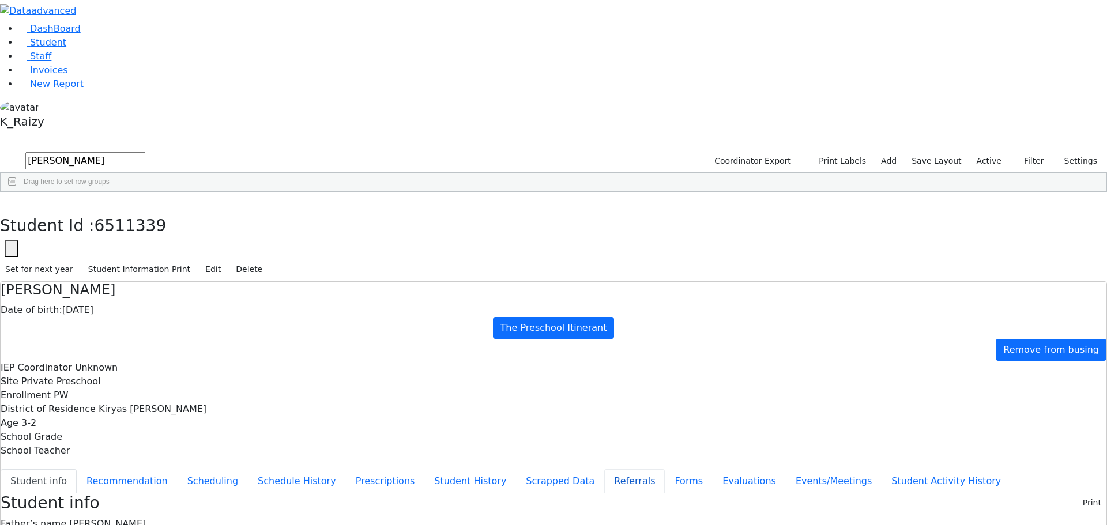
click at [604, 469] on button "Referrals" at bounding box center [634, 481] width 61 height 24
click at [786, 469] on button "Events/Meetings" at bounding box center [834, 481] width 96 height 24
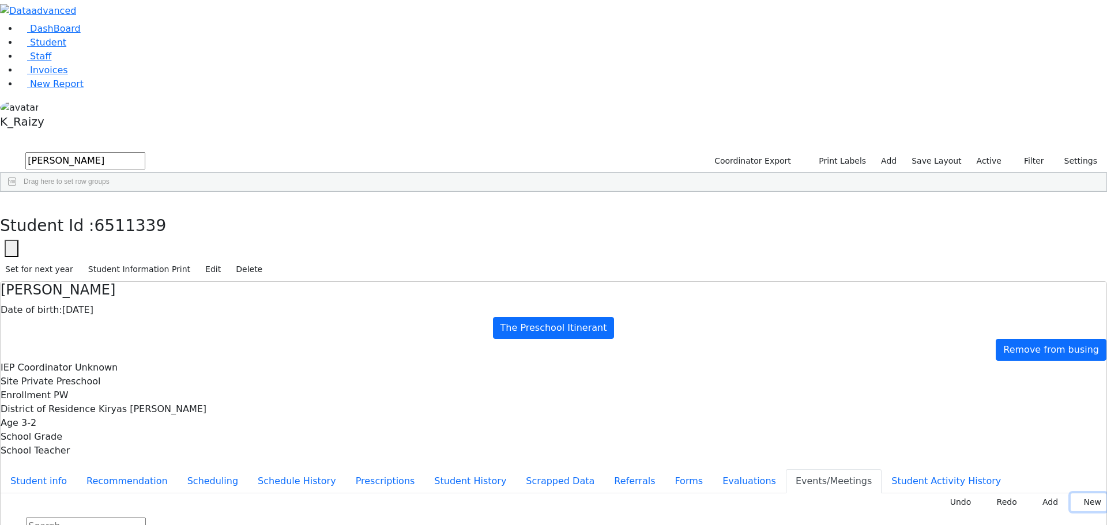
click at [1083, 494] on button "New" at bounding box center [1089, 503] width 36 height 18
type input "[DATE]"
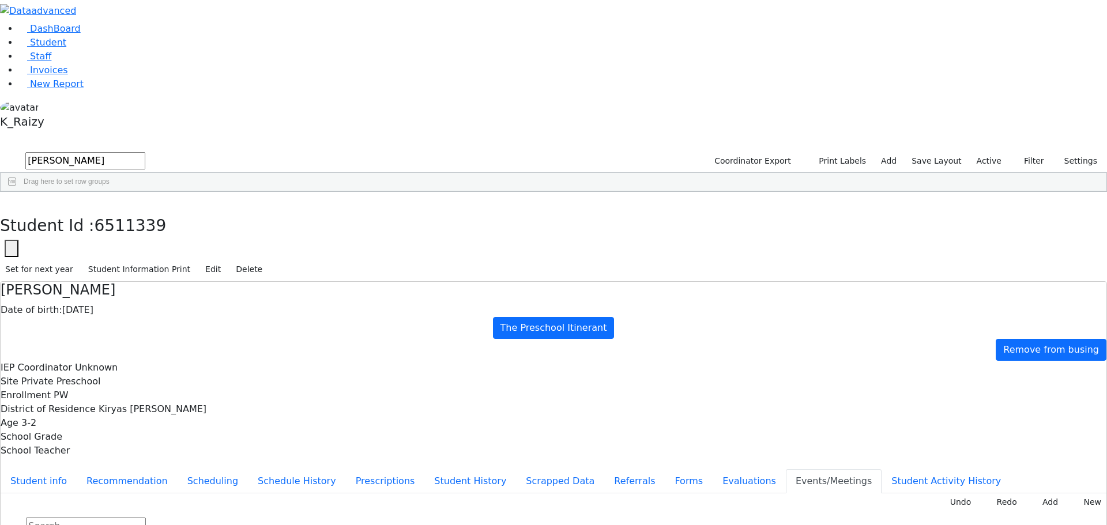
type input "Review Vision Eval"
click at [713, 469] on button "Evaluations" at bounding box center [749, 481] width 73 height 24
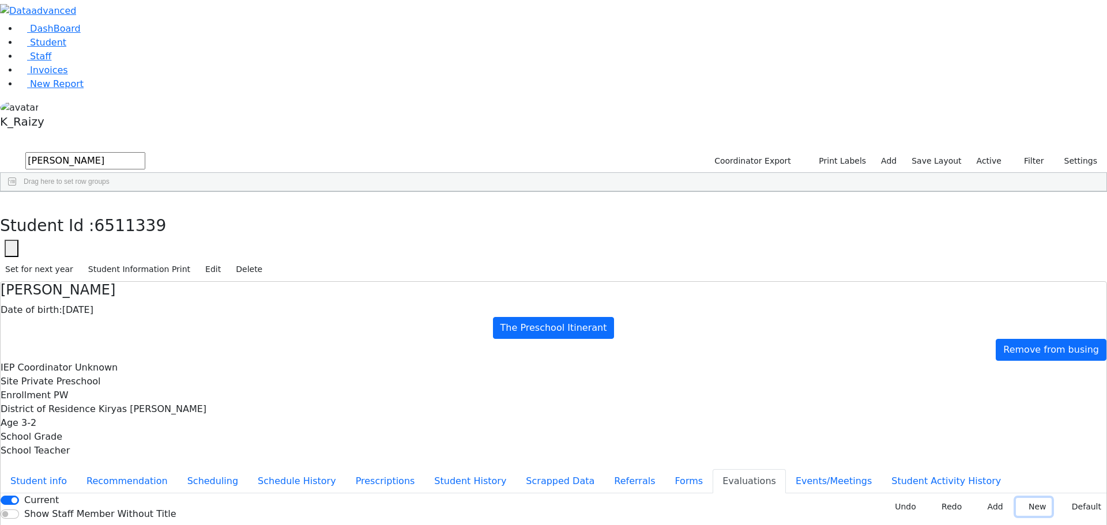
click at [1027, 498] on button "New" at bounding box center [1034, 507] width 36 height 18
drag, startPoint x: 549, startPoint y: 458, endPoint x: 549, endPoint y: 451, distance: 6.3
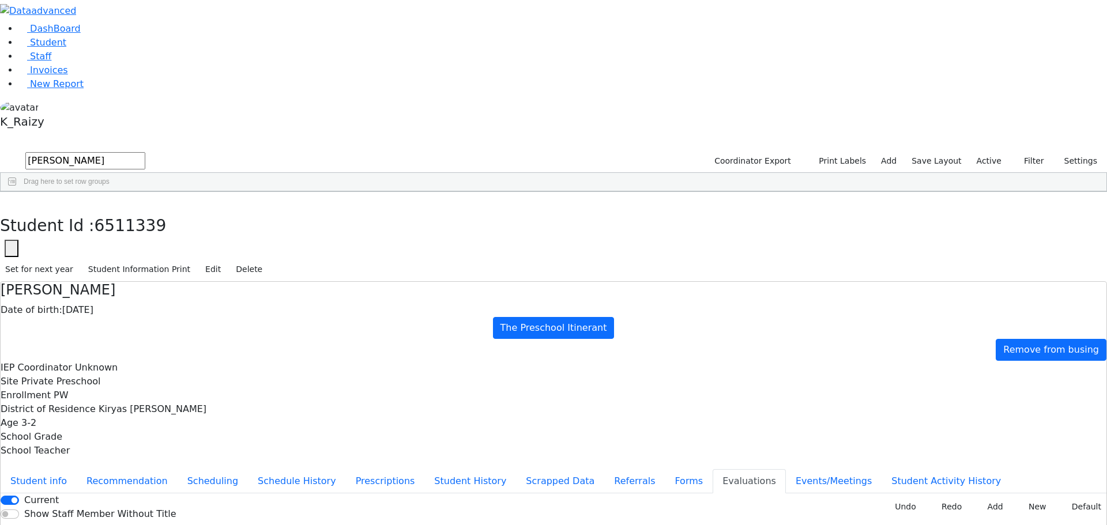
click at [786, 469] on button "Events/Meetings" at bounding box center [834, 481] width 96 height 24
click at [713, 469] on button "Evaluations" at bounding box center [749, 481] width 73 height 24
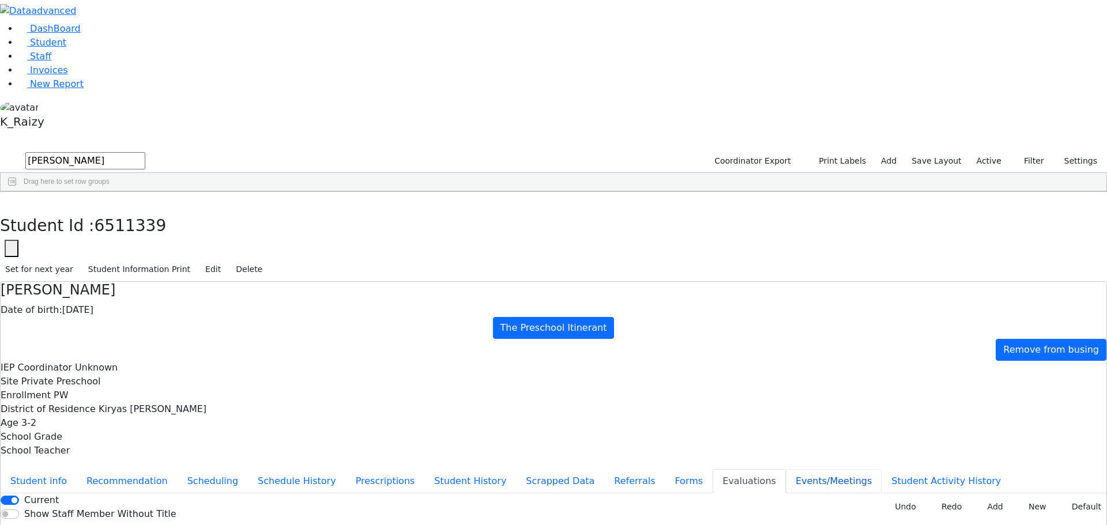
click at [786, 469] on button "Events/Meetings" at bounding box center [834, 481] width 96 height 24
click at [713, 469] on button "Evaluations" at bounding box center [749, 481] width 73 height 24
click at [604, 469] on button "Referrals" at bounding box center [634, 481] width 61 height 24
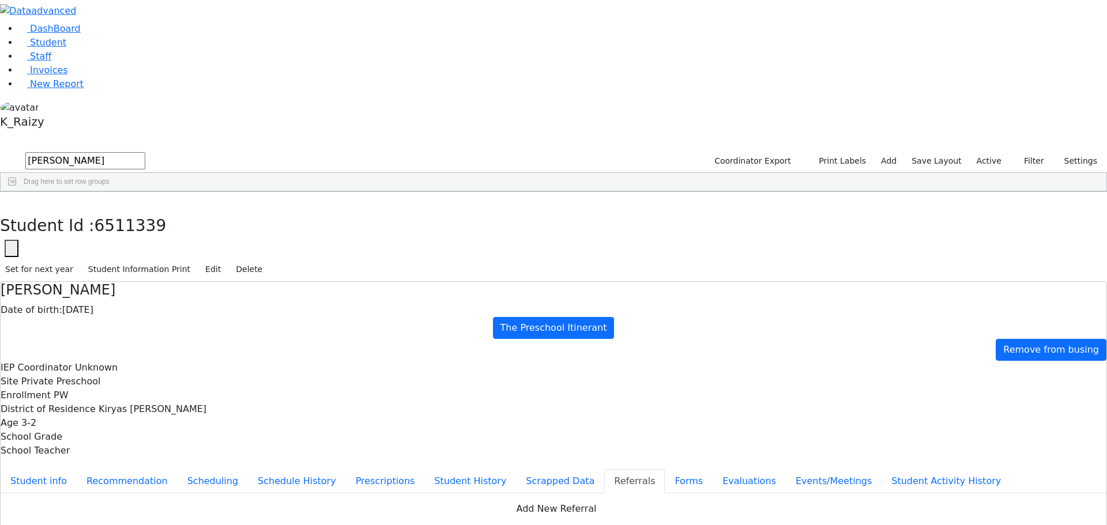
click at [786, 469] on button "Events/Meetings" at bounding box center [834, 481] width 96 height 24
click at [17, 192] on button "button" at bounding box center [8, 204] width 17 height 24
click at [55, 48] on link "Student" at bounding box center [42, 42] width 48 height 11
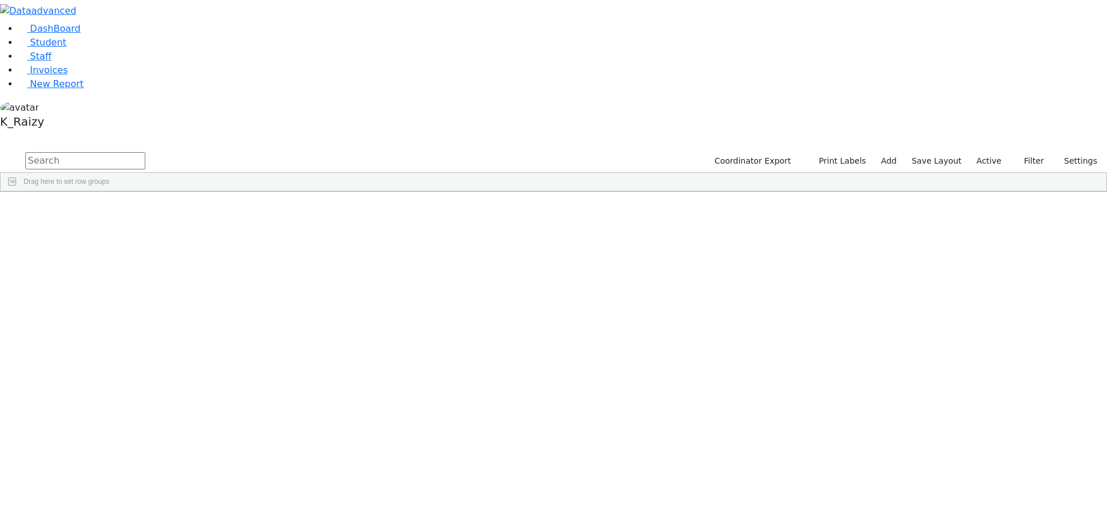
drag, startPoint x: 295, startPoint y: 422, endPoint x: 311, endPoint y: 319, distance: 103.8
click at [133, 288] on div "Kahana" at bounding box center [99, 296] width 68 height 16
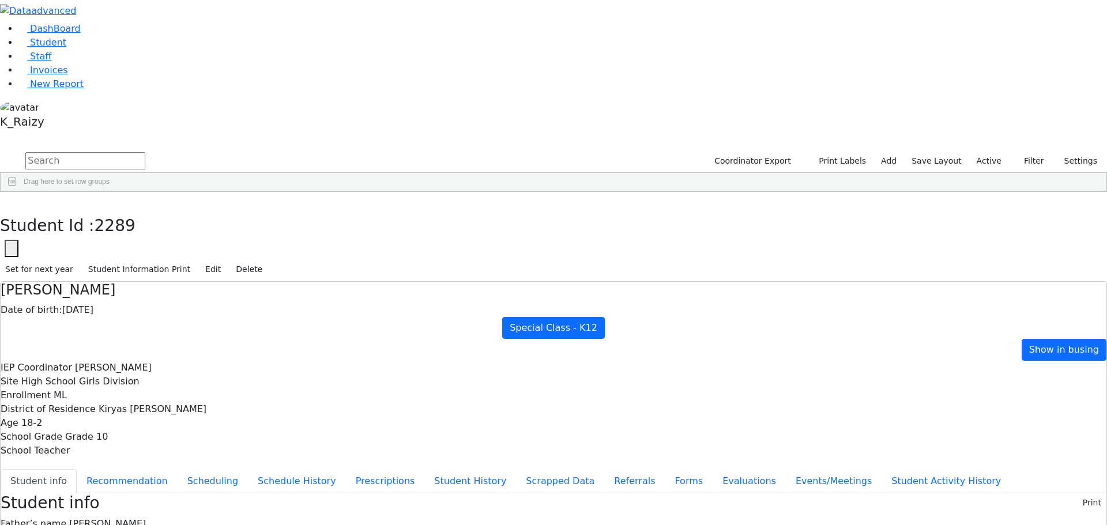
scroll to position [47, 0]
click at [786, 469] on button "Events/Meetings" at bounding box center [834, 481] width 96 height 24
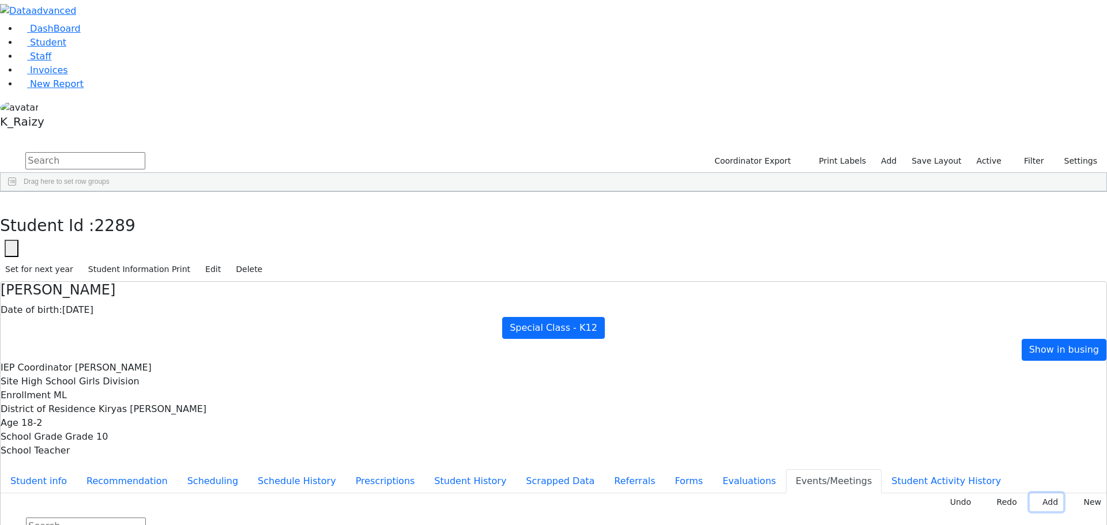
click at [1044, 494] on button "Add" at bounding box center [1046, 503] width 33 height 18
click at [955, 494] on button "Undo" at bounding box center [956, 503] width 39 height 18
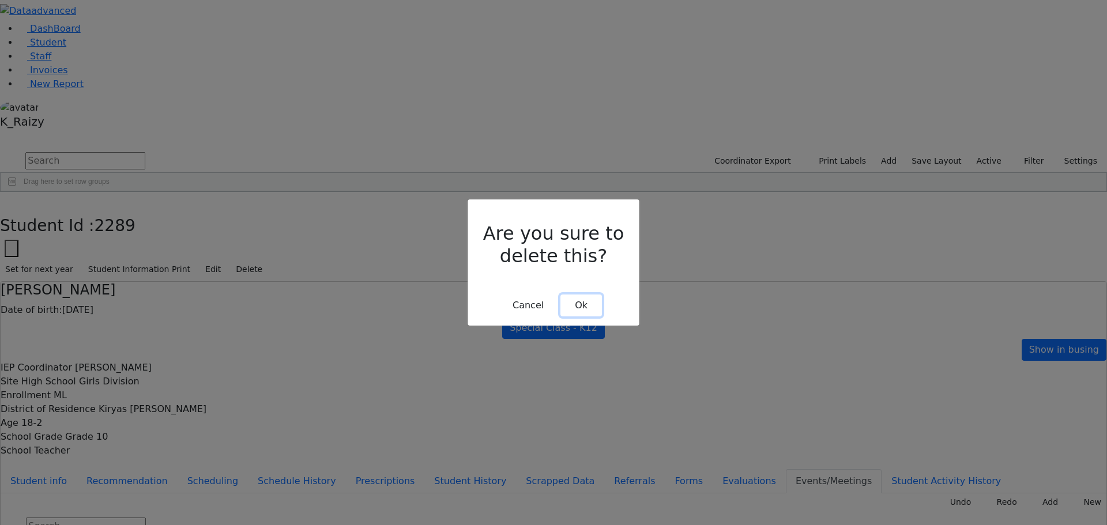
click at [580, 295] on button "Ok" at bounding box center [581, 306] width 42 height 22
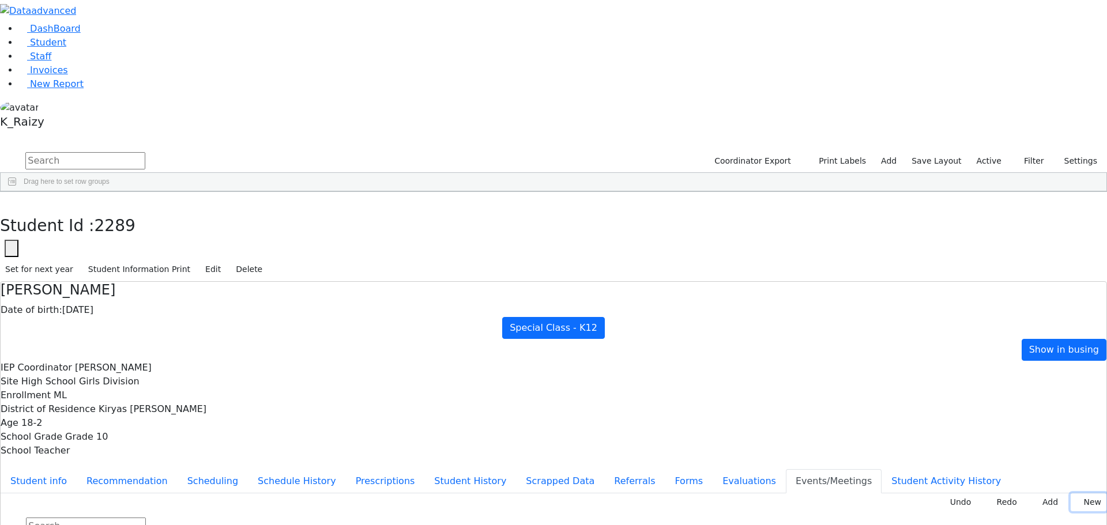
click at [1075, 494] on button "New" at bounding box center [1089, 503] width 36 height 18
type input "[DATE]"
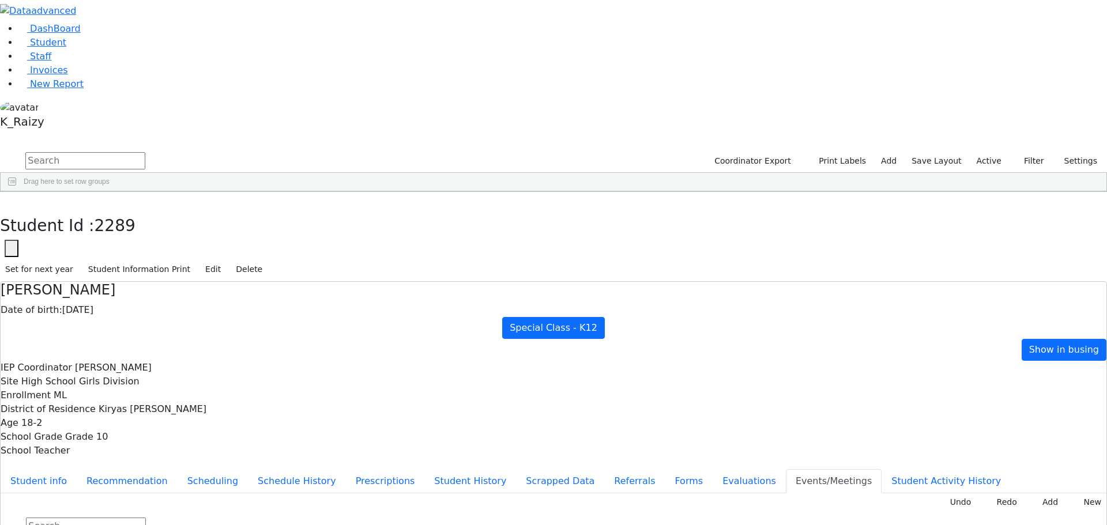
type input "Declines"
click at [146, 518] on input "text" at bounding box center [86, 526] width 120 height 17
click at [77, 469] on button "Student info" at bounding box center [39, 481] width 76 height 24
click at [5, 201] on use "button" at bounding box center [5, 201] width 0 height 0
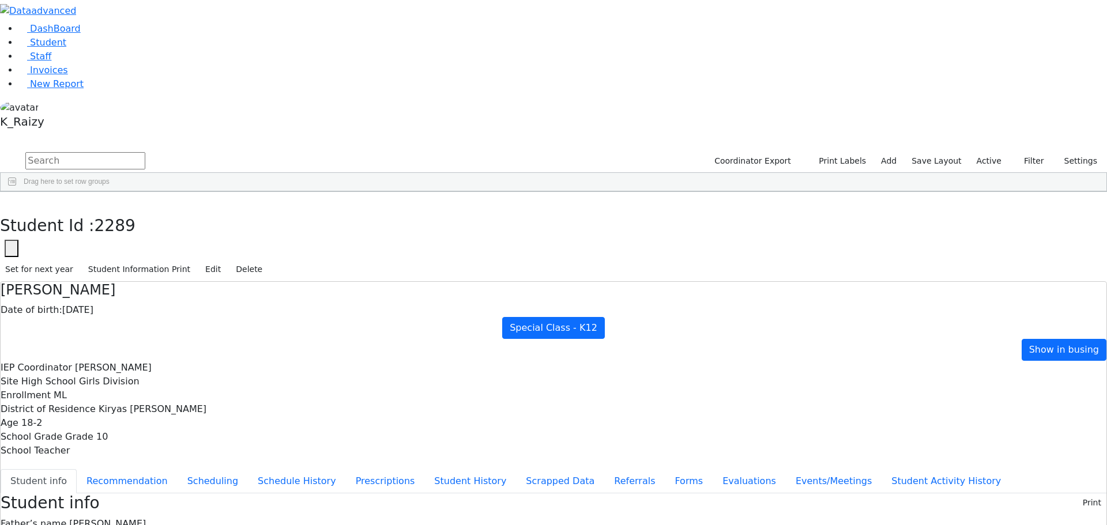
click at [984, 152] on label "Active" at bounding box center [989, 161] width 35 height 18
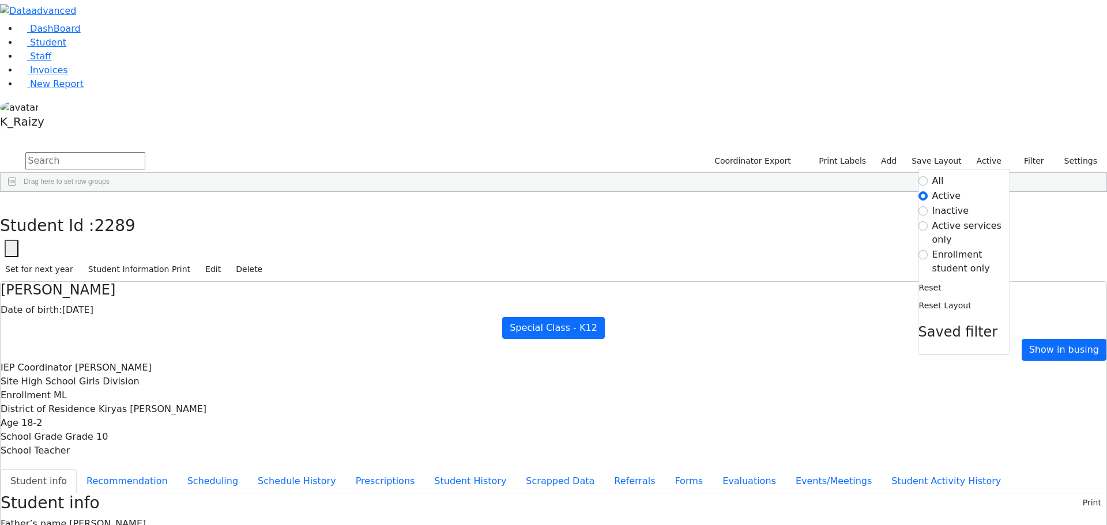
click at [950, 248] on label "Enrollment student only" at bounding box center [970, 262] width 77 height 28
click at [928, 250] on input "Enrollment student only" at bounding box center [923, 254] width 9 height 9
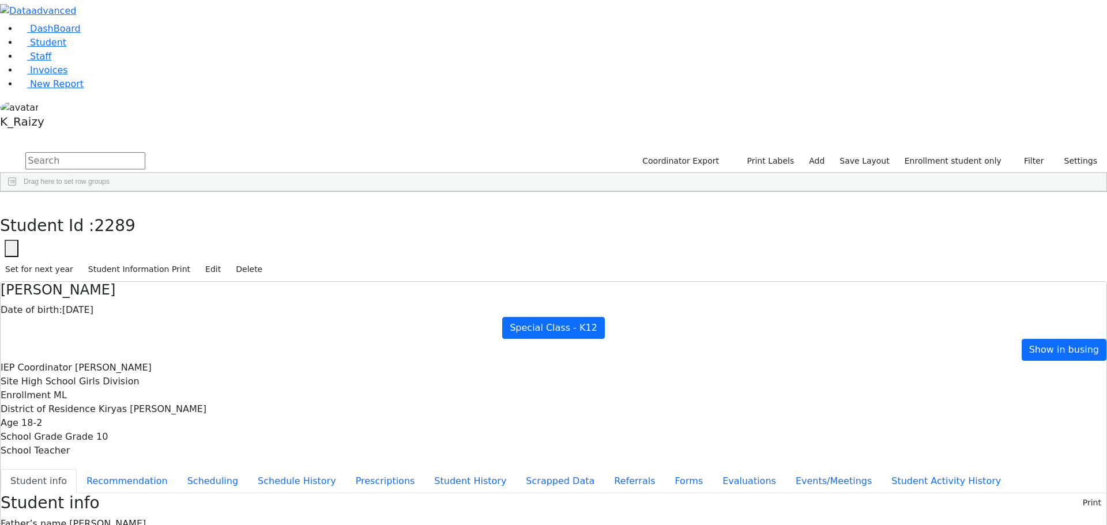
scroll to position [109, 0]
click at [201, 376] on div "[DEMOGRAPHIC_DATA]" at bounding box center [167, 384] width 68 height 16
click at [201, 392] on div "Yisrael" at bounding box center [167, 400] width 68 height 16
click at [201, 441] on div "Samuel" at bounding box center [167, 449] width 68 height 16
click at [201, 408] on div "Etty" at bounding box center [167, 416] width 68 height 16
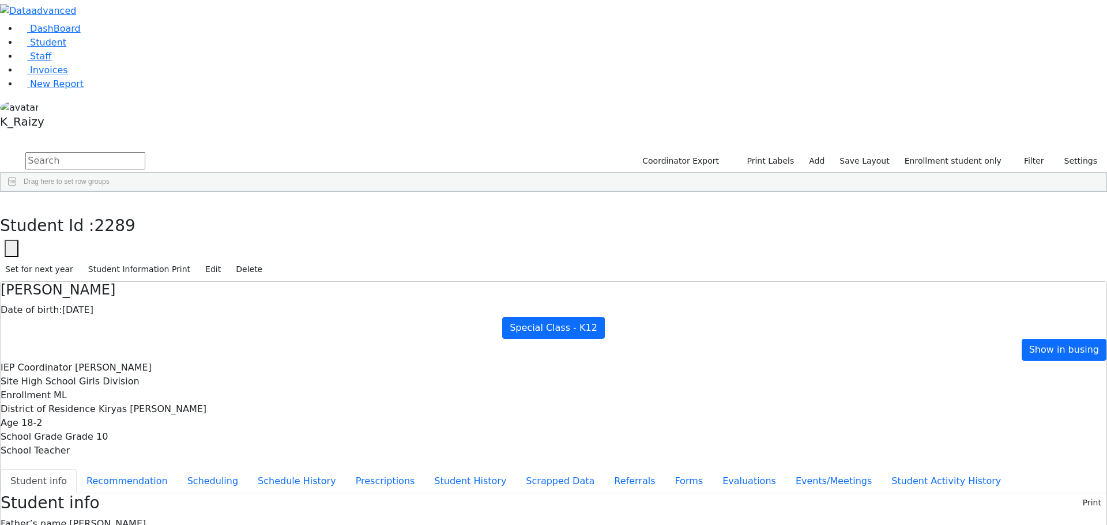
click at [201, 408] on div "Etty" at bounding box center [167, 416] width 68 height 16
click at [786, 469] on button "Events/Meetings" at bounding box center [834, 481] width 96 height 24
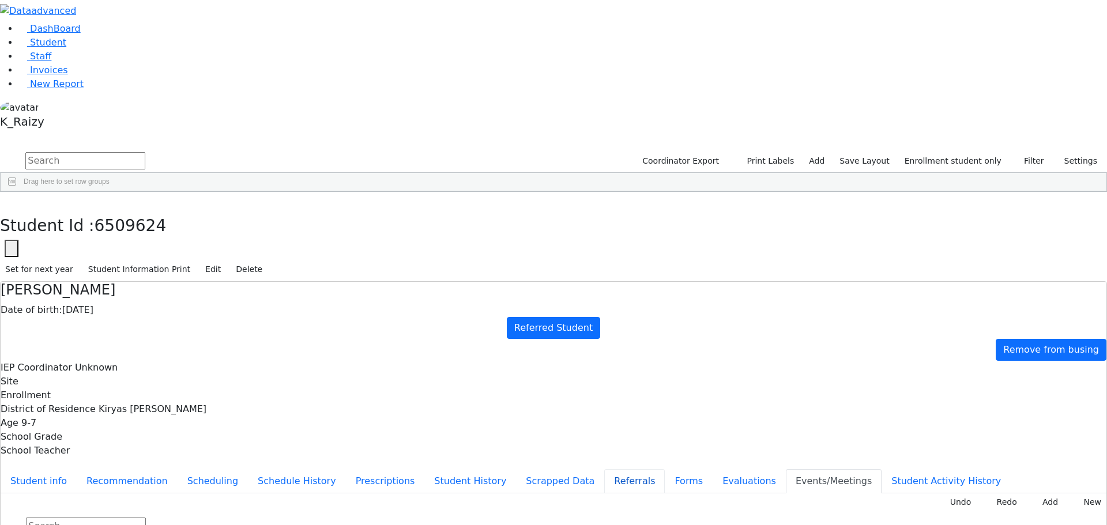
click at [604, 469] on button "Referrals" at bounding box center [634, 481] width 61 height 24
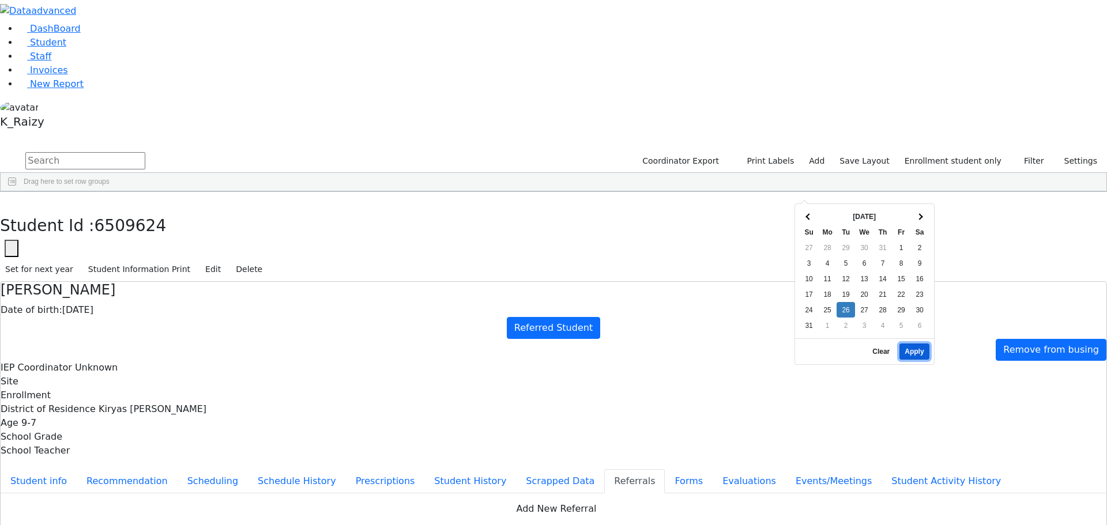
click at [920, 344] on button "Apply" at bounding box center [914, 352] width 29 height 16
type input "08/26/2025"
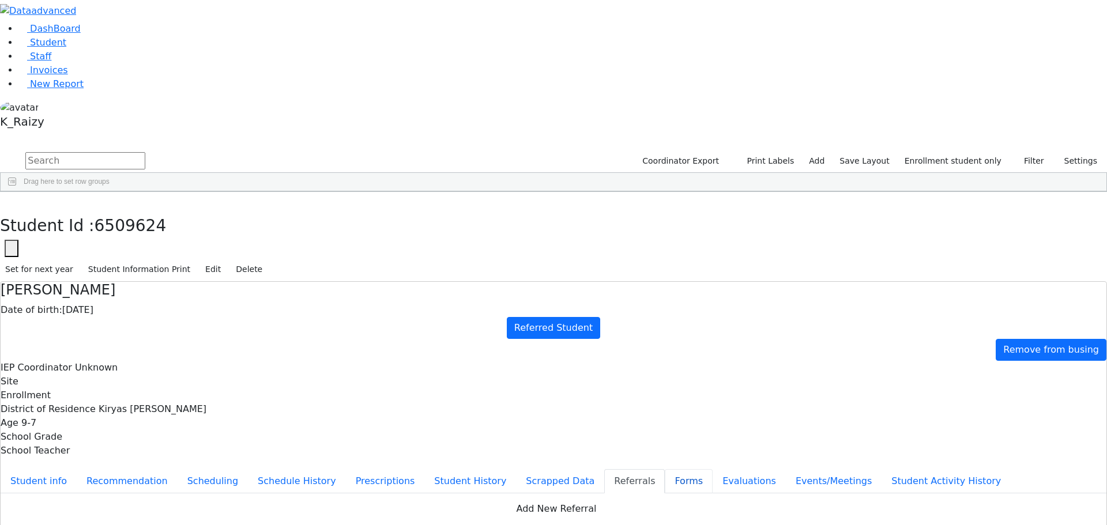
click at [665, 469] on button "Forms" at bounding box center [689, 481] width 48 height 24
type input "Mrs. Brenda Klein"
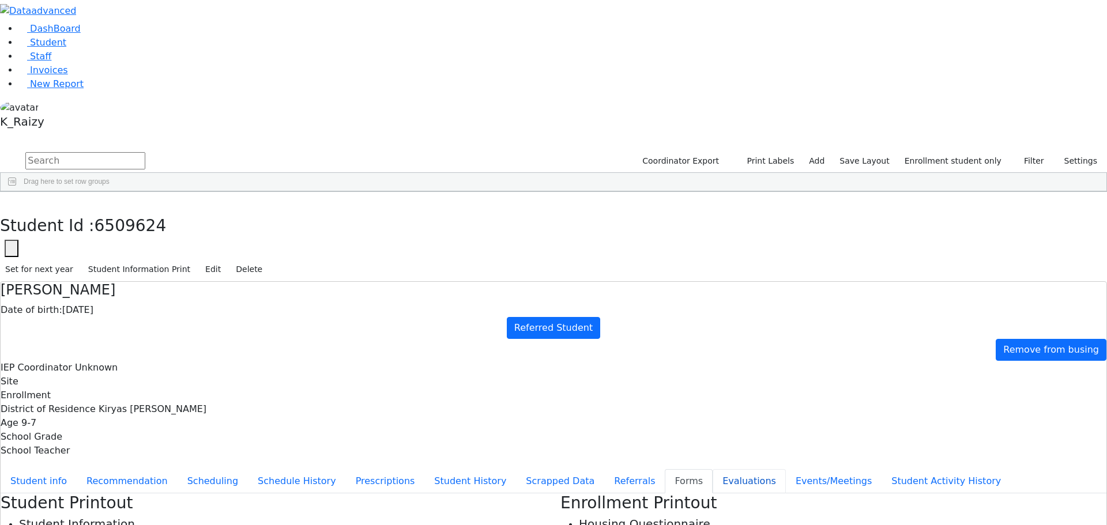
click at [713, 469] on button "Evaluations" at bounding box center [749, 481] width 73 height 24
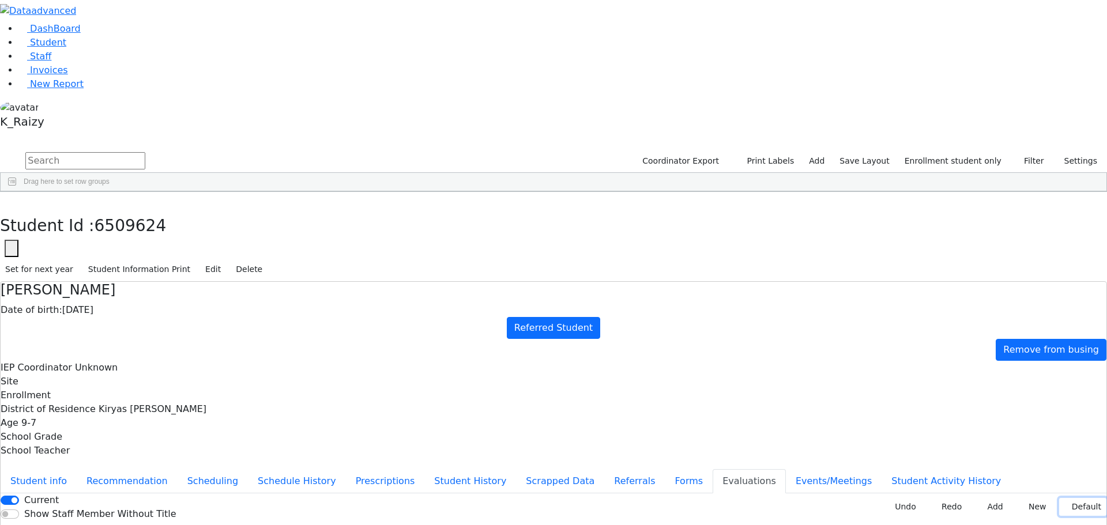
click at [1083, 498] on button "Default" at bounding box center [1082, 507] width 47 height 18
click at [604, 469] on button "Referrals" at bounding box center [634, 481] width 61 height 24
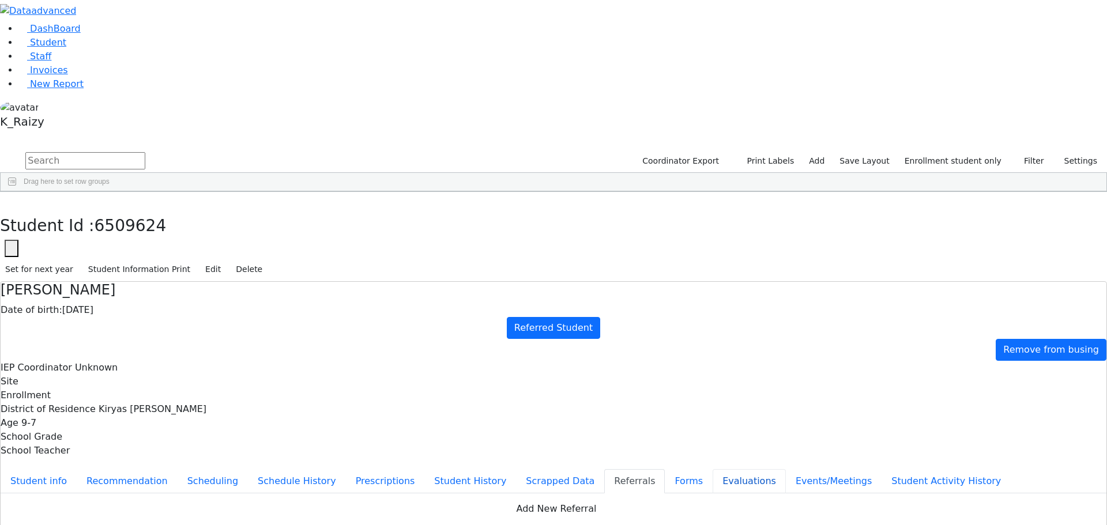
click at [713, 469] on button "Evaluations" at bounding box center [749, 481] width 73 height 24
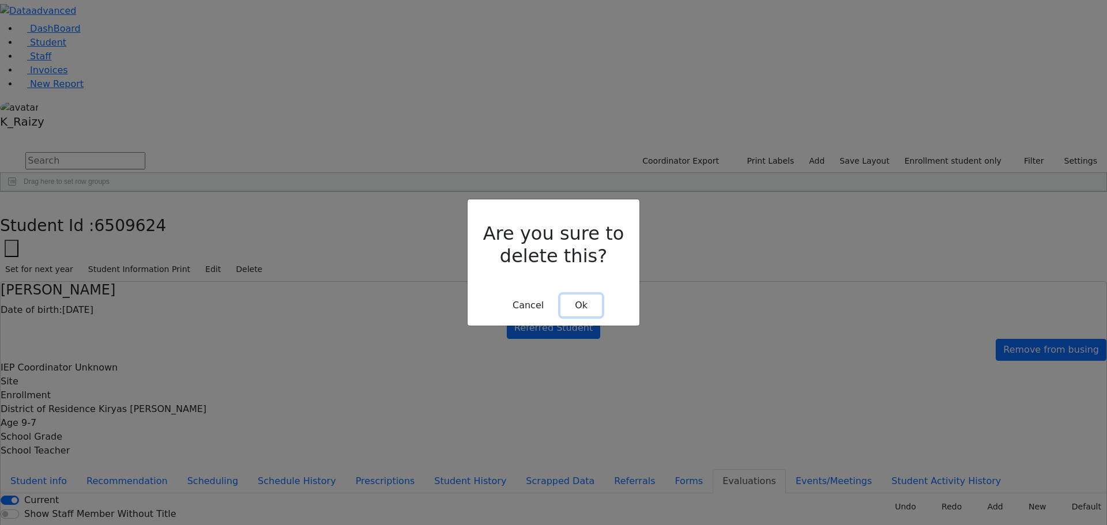
click at [578, 295] on button "Ok" at bounding box center [581, 306] width 42 height 22
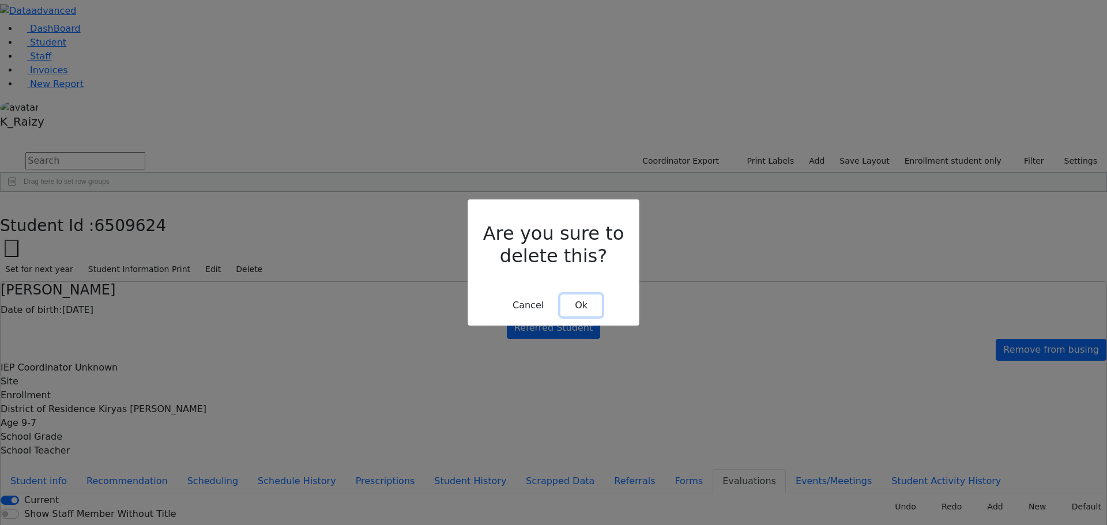
click at [592, 295] on button "Ok" at bounding box center [581, 306] width 42 height 22
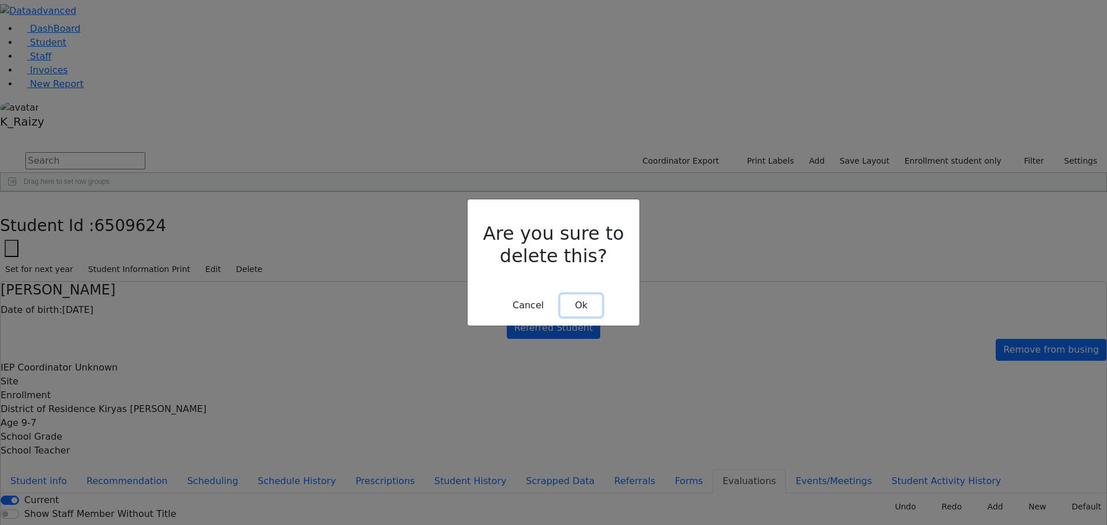
click at [590, 295] on button "Ok" at bounding box center [581, 306] width 42 height 22
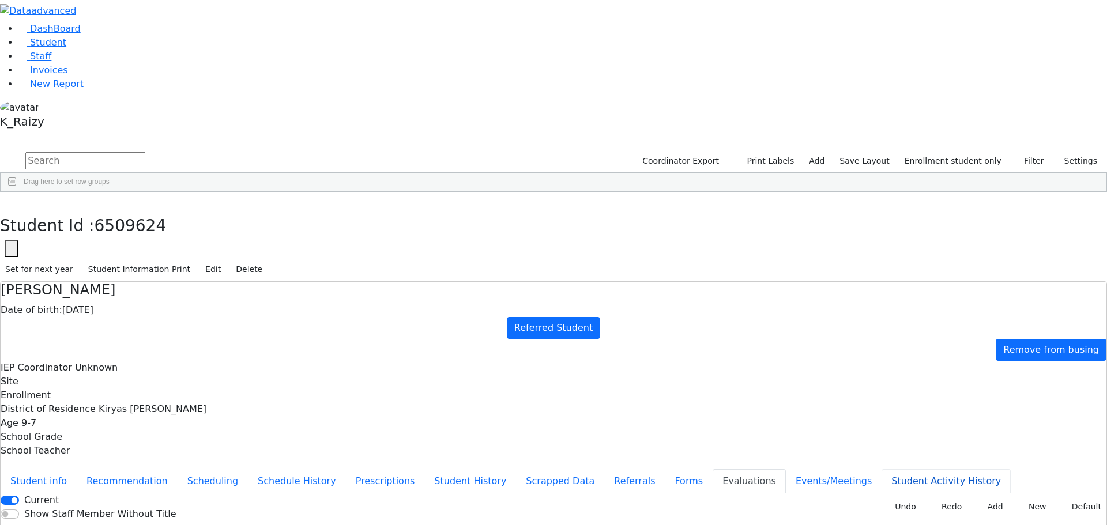
click at [882, 469] on button "Student Activity History" at bounding box center [946, 481] width 129 height 24
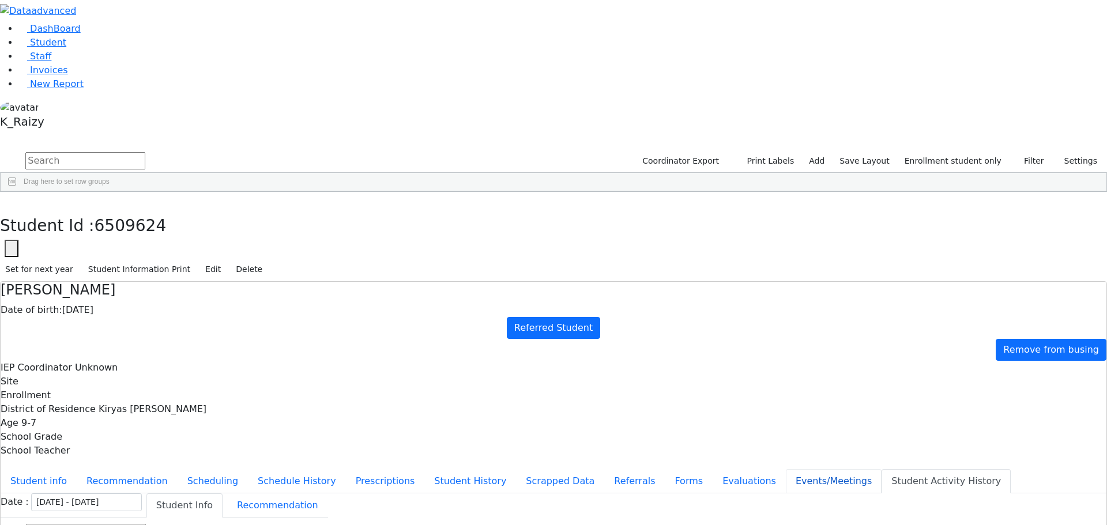
click at [786, 469] on button "Events/Meetings" at bounding box center [834, 481] width 96 height 24
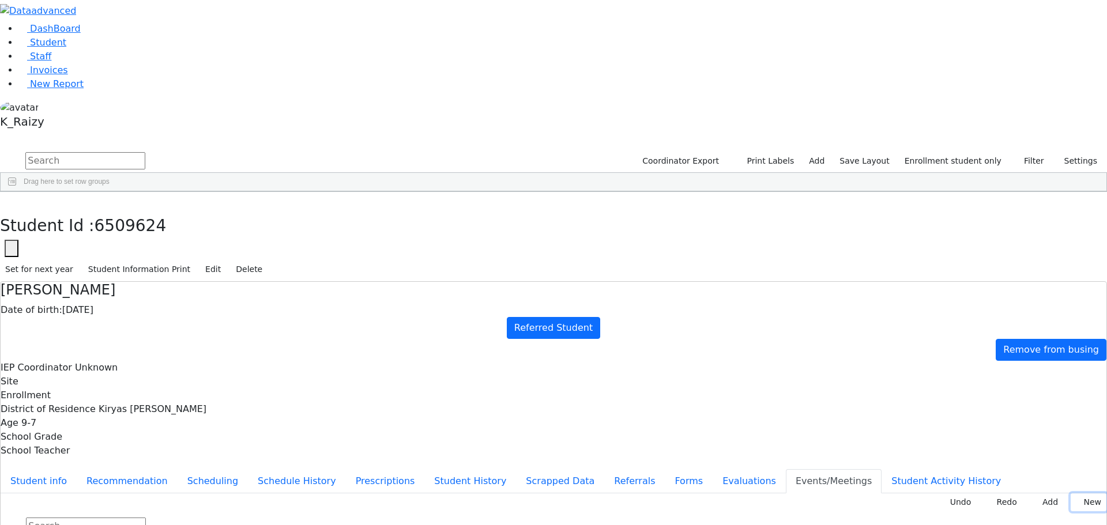
click at [1085, 494] on button "New" at bounding box center [1089, 503] width 36 height 18
type input "2025-10-21"
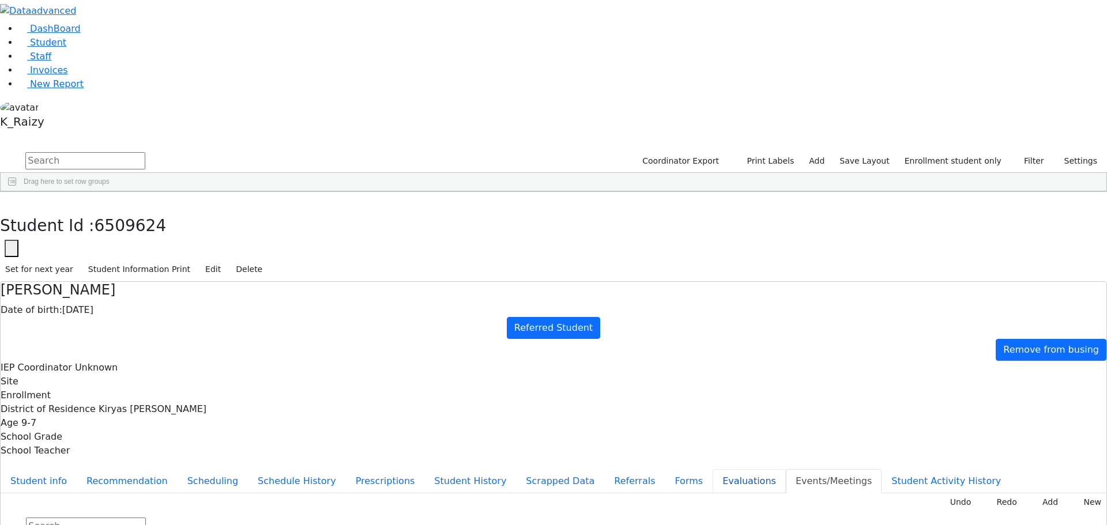
click at [713, 469] on button "Evaluations" at bounding box center [749, 481] width 73 height 24
drag, startPoint x: 297, startPoint y: 284, endPoint x: 323, endPoint y: 284, distance: 26.5
click at [604, 469] on button "Referrals" at bounding box center [634, 481] width 61 height 24
drag, startPoint x: 1043, startPoint y: 180, endPoint x: 974, endPoint y: 187, distance: 68.4
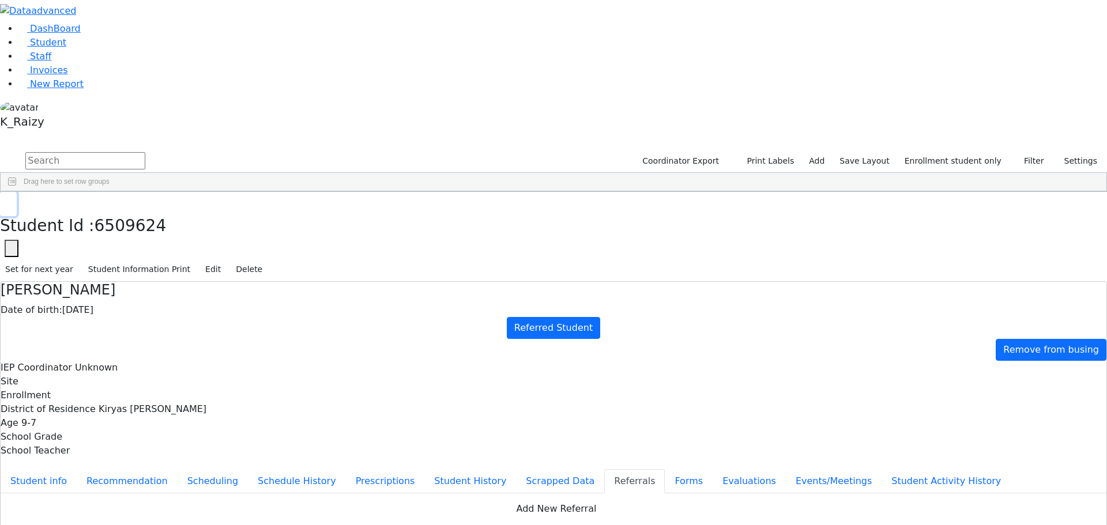
drag, startPoint x: 224, startPoint y: 19, endPoint x: 410, endPoint y: 43, distance: 187.8
click at [17, 192] on button "button" at bounding box center [8, 204] width 17 height 24
click at [15, 133] on button "button" at bounding box center [7, 137] width 15 height 8
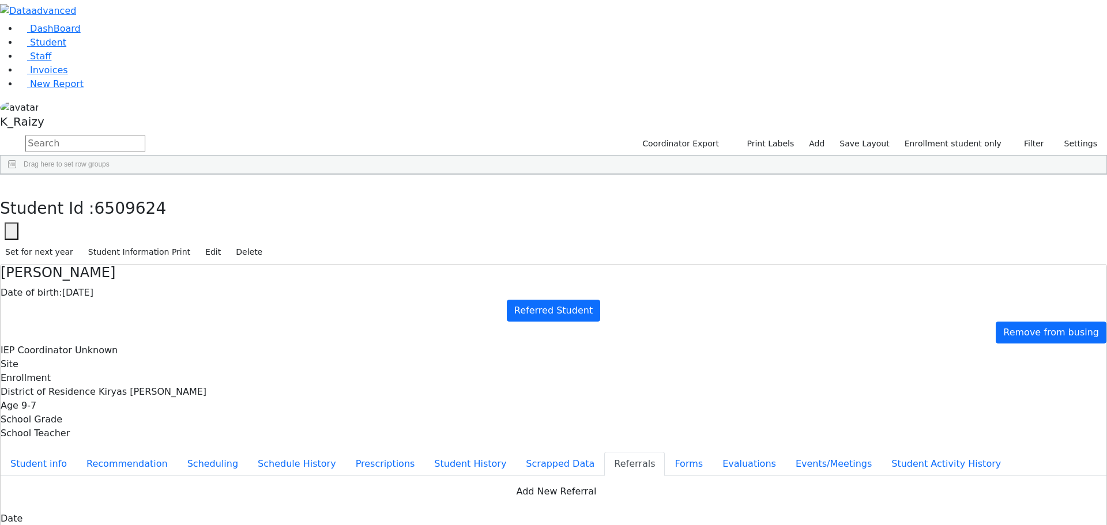
click at [204, 394] on div "Etty" at bounding box center [170, 402] width 67 height 16
click at [17, 175] on button "button" at bounding box center [8, 187] width 17 height 24
click at [204, 481] on div "Chaim" at bounding box center [170, 489] width 67 height 16
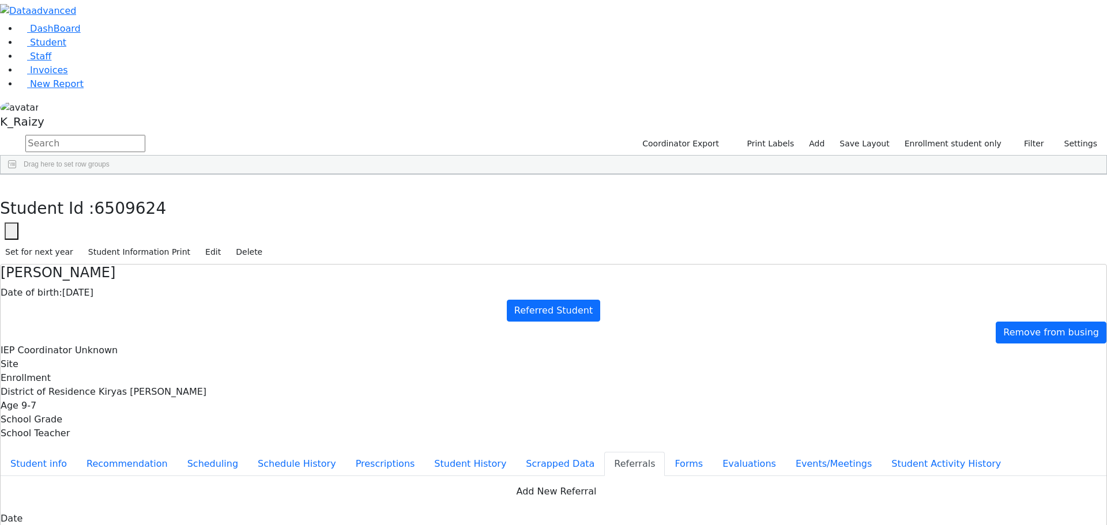
click at [204, 481] on div "Chaim" at bounding box center [170, 489] width 67 height 16
drag, startPoint x: 749, startPoint y: 102, endPoint x: 726, endPoint y: 104, distance: 23.1
click at [726, 399] on div "Age 5-2" at bounding box center [554, 406] width 1106 height 14
click at [841, 399] on div "Age 5-2" at bounding box center [554, 406] width 1106 height 14
click at [17, 175] on button "button" at bounding box center [8, 187] width 17 height 24
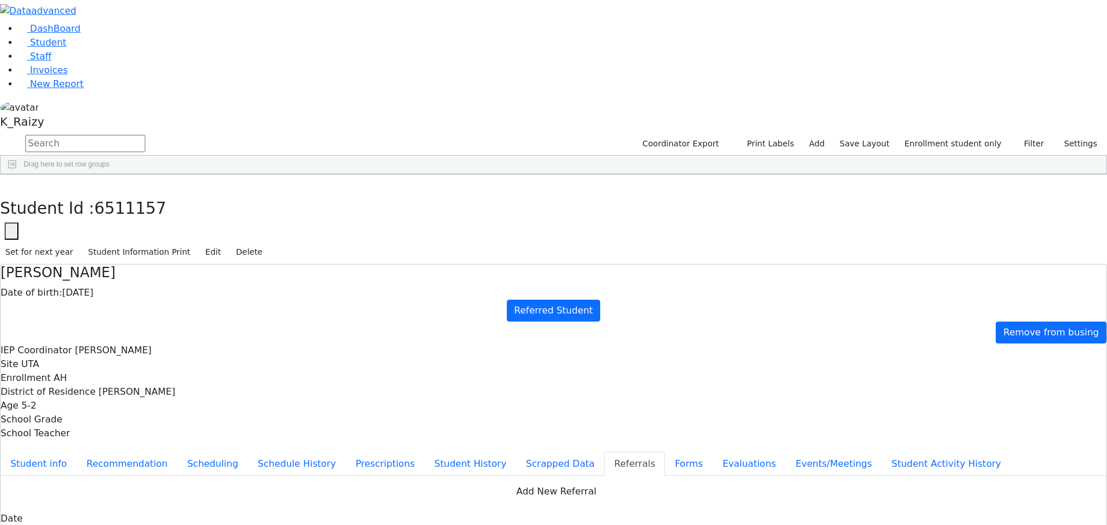
click at [66, 48] on link "Student" at bounding box center [42, 42] width 48 height 11
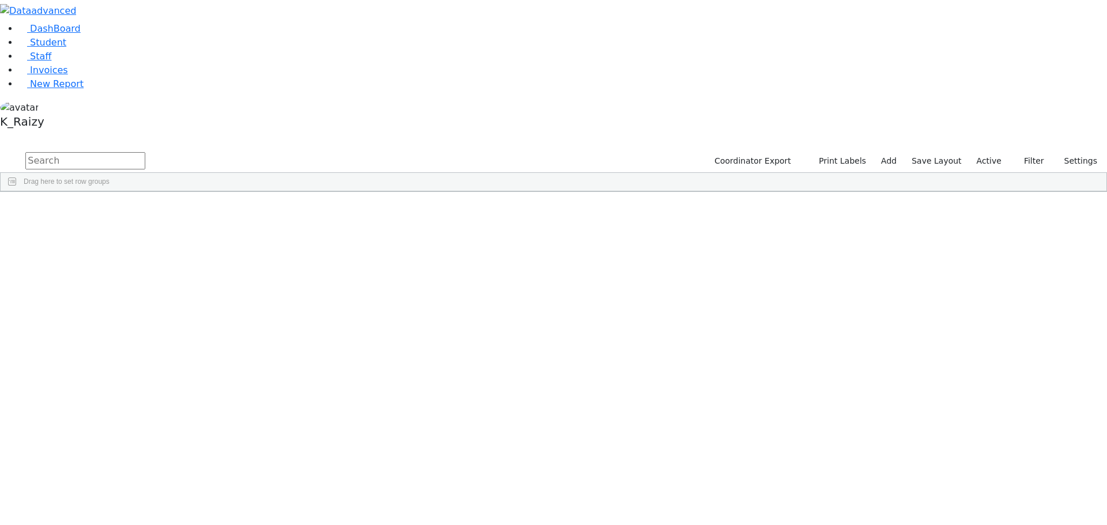
click at [994, 150] on div "Coordinator Export Print Labels Add Save Layout Active Filter All Active Inacti…" at bounding box center [904, 161] width 405 height 22
click at [969, 150] on div "Coordinator Export Print Labels Add Save Layout Active Filter All Active Inacti…" at bounding box center [904, 161] width 405 height 22
click at [994, 152] on label "Active" at bounding box center [989, 161] width 35 height 18
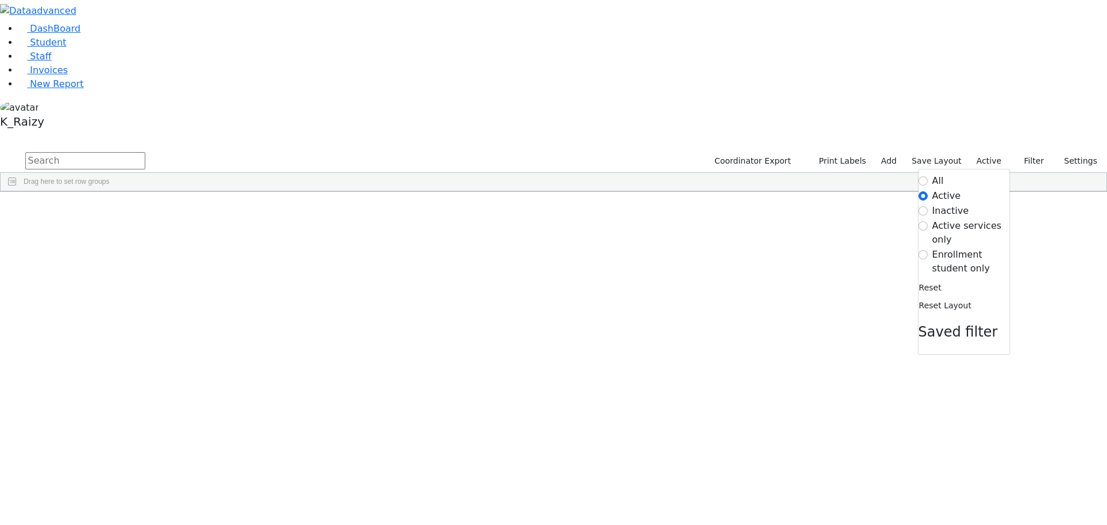
click at [938, 174] on label "All" at bounding box center [938, 181] width 12 height 14
click at [928, 176] on input "All" at bounding box center [923, 180] width 9 height 9
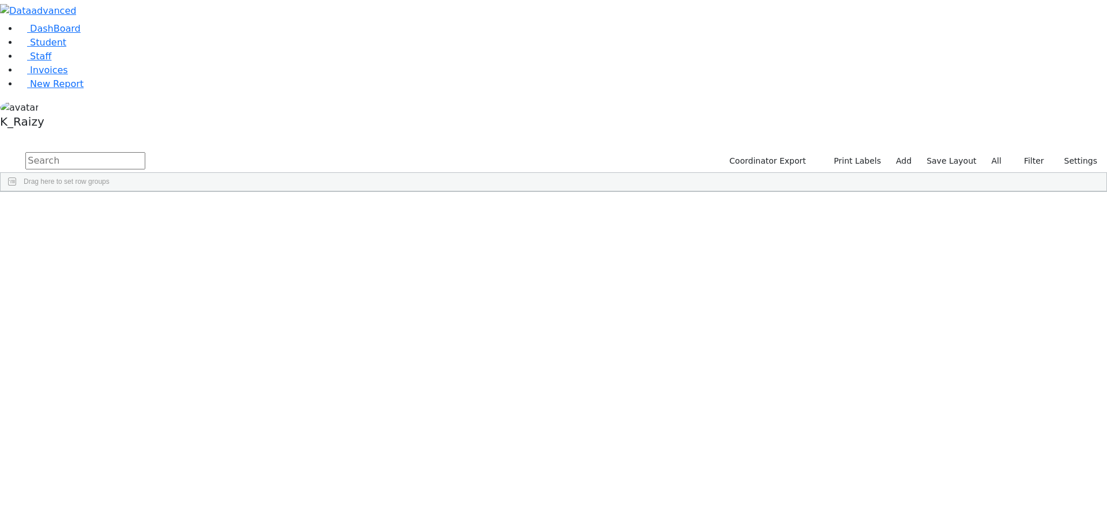
click at [145, 152] on input "text" at bounding box center [85, 160] width 120 height 17
click at [201, 356] on div "Pearl" at bounding box center [167, 364] width 68 height 16
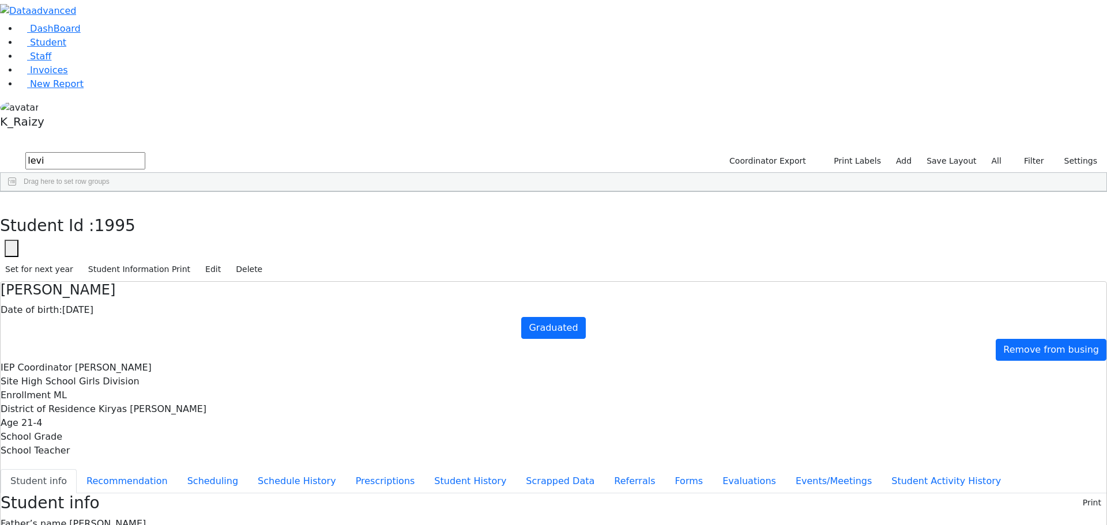
drag, startPoint x: 387, startPoint y: 440, endPoint x: 346, endPoint y: 438, distance: 41.6
copy span "143 Acres Rd. # 304"
click at [5, 201] on use "button" at bounding box center [5, 201] width 0 height 0
drag, startPoint x: 184, startPoint y: 53, endPoint x: 129, endPoint y: 49, distance: 55.5
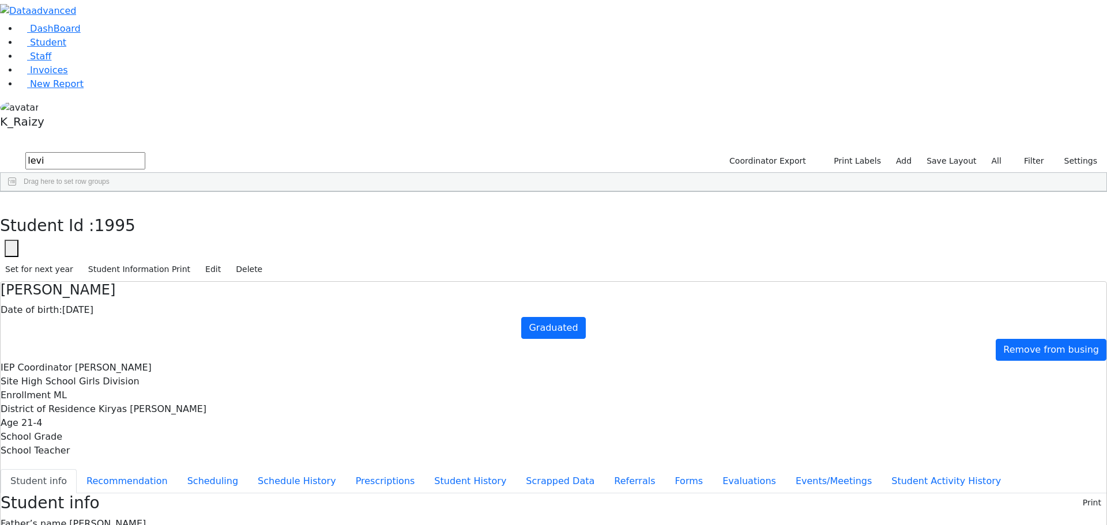
click at [201, 360] on div "Rafuel" at bounding box center [167, 368] width 68 height 16
drag, startPoint x: 438, startPoint y: 438, endPoint x: 355, endPoint y: 439, distance: 83.1
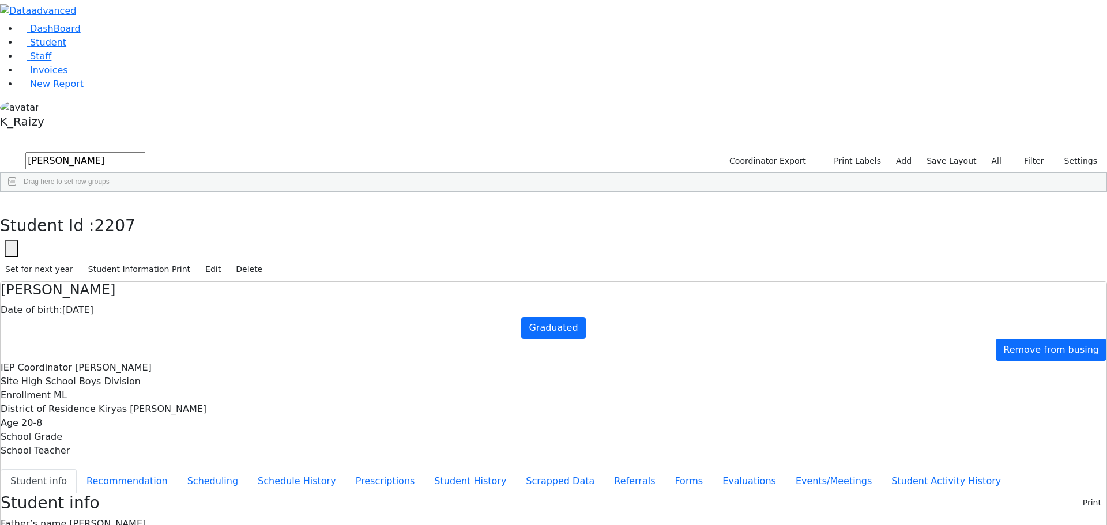
copy span "4 Stropkov Ct. #202"
drag, startPoint x: 220, startPoint y: 24, endPoint x: 208, endPoint y: 36, distance: 16.3
click at [17, 192] on button "button" at bounding box center [8, 204] width 17 height 24
drag, startPoint x: 192, startPoint y: 46, endPoint x: -57, endPoint y: 49, distance: 248.5
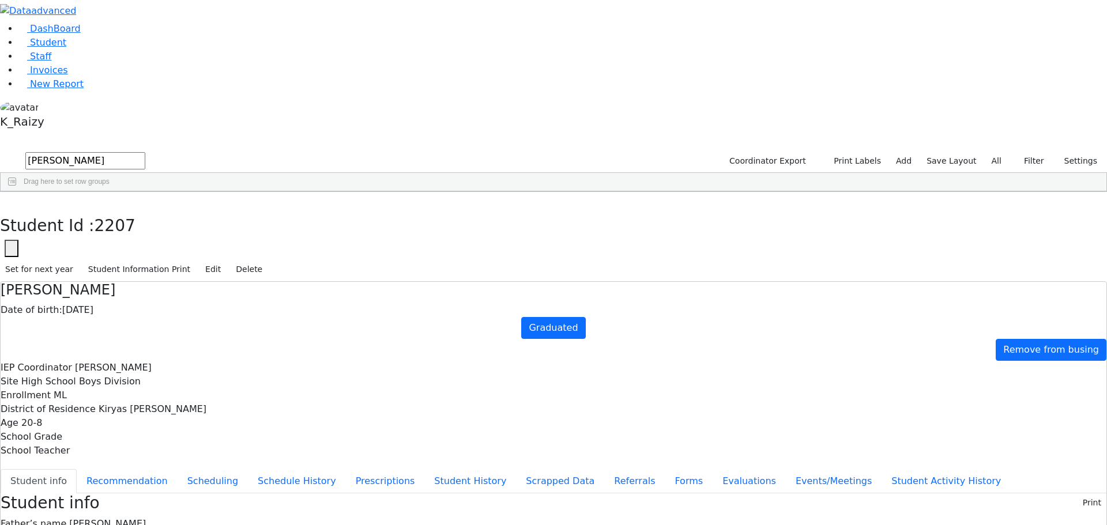
click at [0, 49] on html "Printing Please wait. Remaining time 10 seconds. Print Schedule Options Show Bi…" at bounding box center [553, 516] width 1107 height 1033
type input "polla"
click at [269, 243] on div "09/25/2004" at bounding box center [235, 251] width 68 height 16
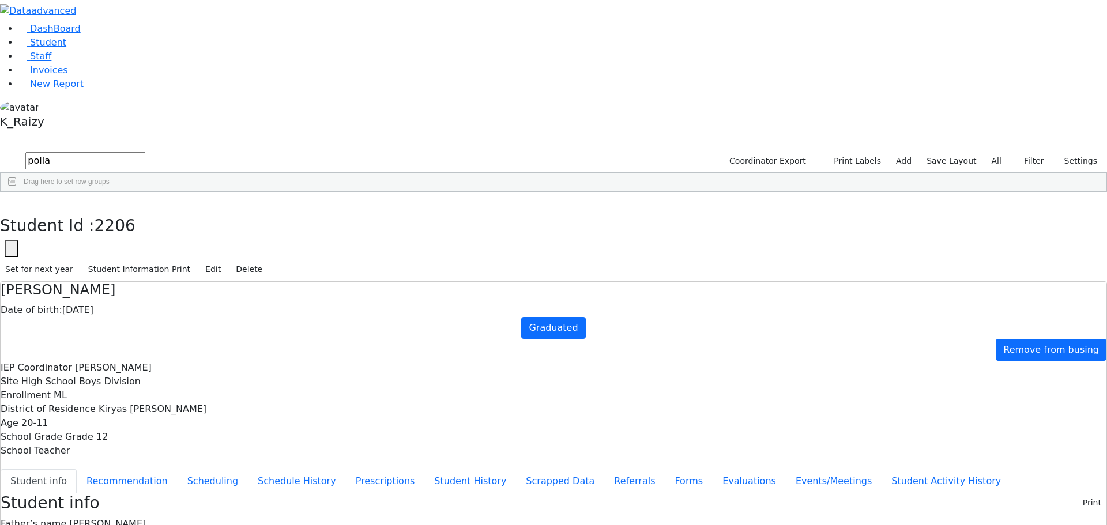
copy div "6 Chernobyl Ct. #101"
click at [54, 89] on span "New Report" at bounding box center [57, 83] width 54 height 11
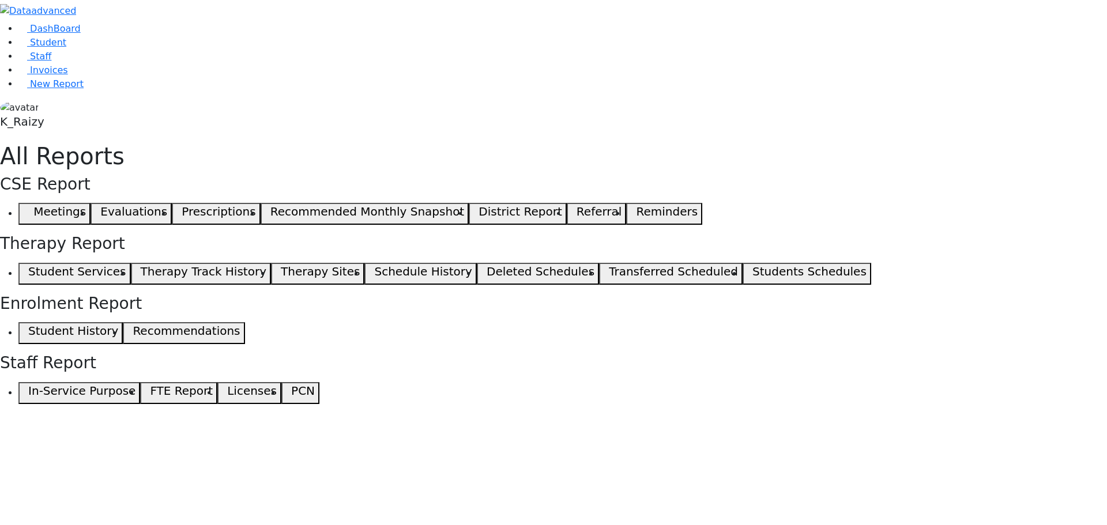
click at [91, 203] on button "Meetings" at bounding box center [54, 214] width 72 height 22
click at [28, 211] on icon "button" at bounding box center [25, 214] width 5 height 6
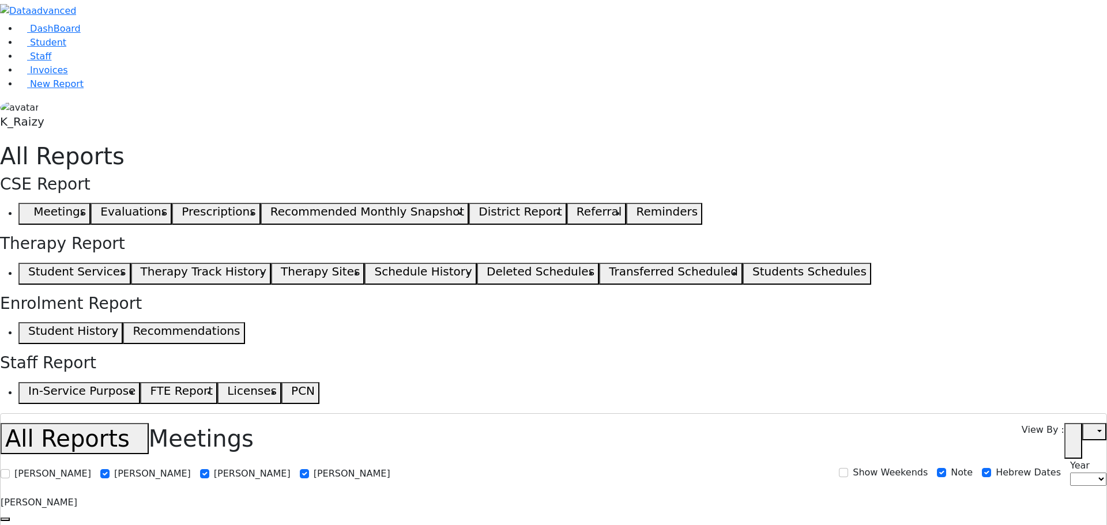
select select
click at [59, 48] on link "Student" at bounding box center [42, 42] width 48 height 11
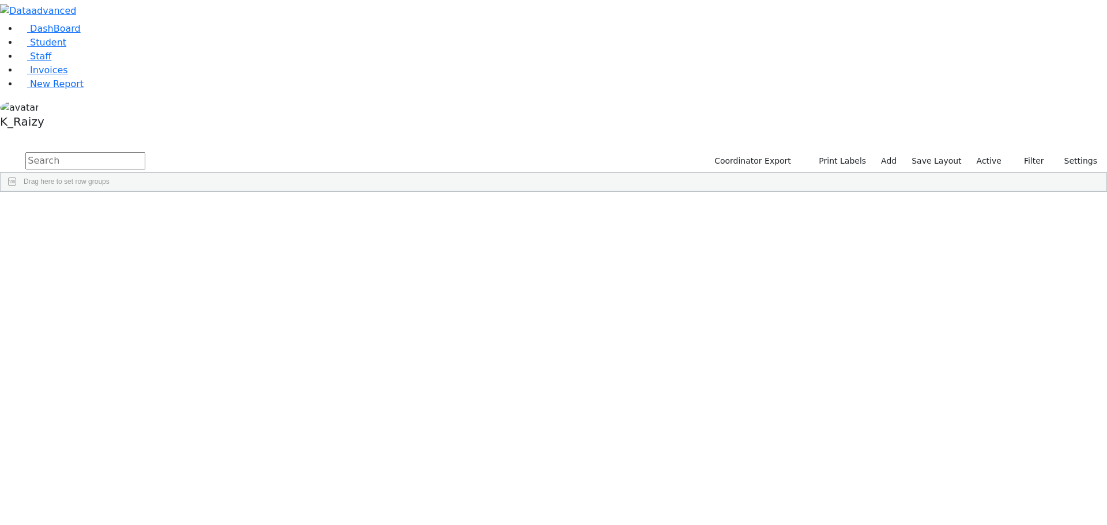
drag, startPoint x: 1000, startPoint y: 50, endPoint x: 999, endPoint y: 62, distance: 12.2
click at [1000, 152] on label "Active" at bounding box center [989, 161] width 35 height 18
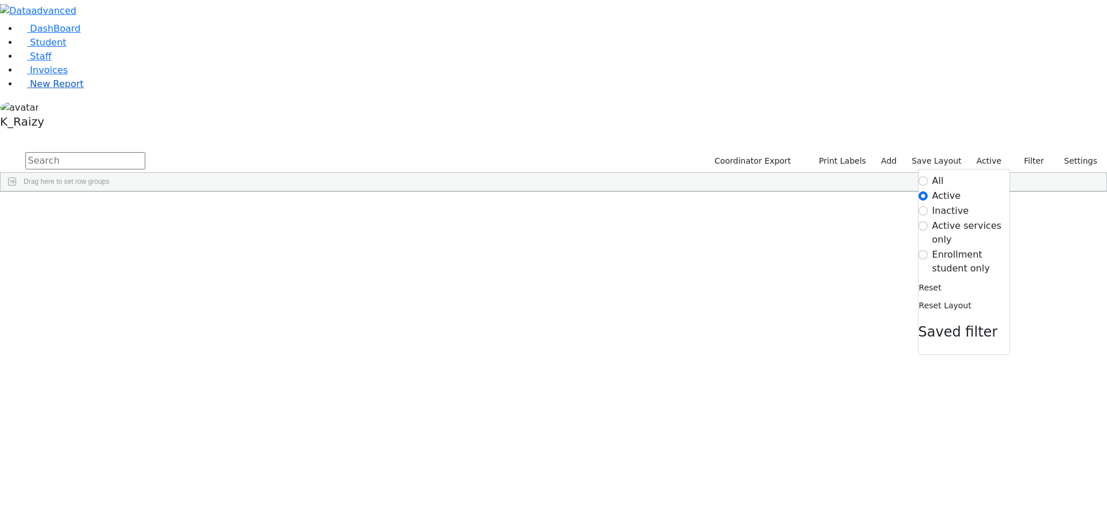
click at [84, 89] on link "New Report" at bounding box center [50, 83] width 65 height 11
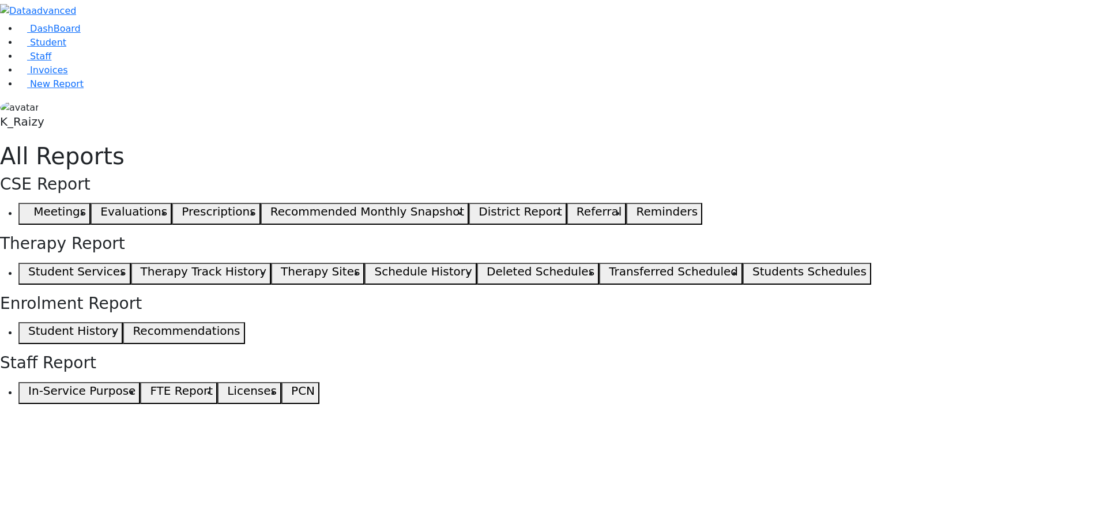
click at [23, 211] on use "button" at bounding box center [23, 211] width 0 height 0
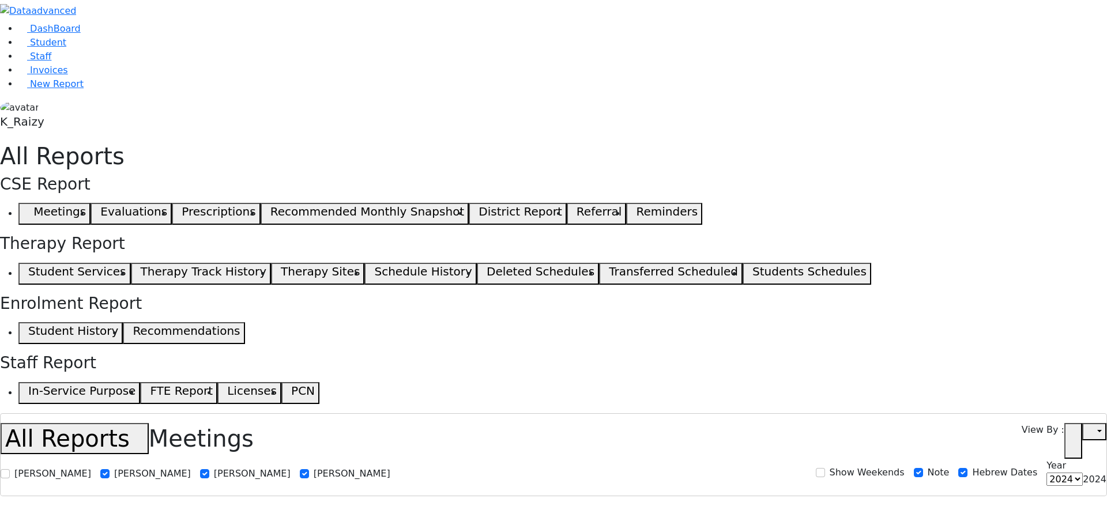
select select
click at [1083, 423] on div "Open in new tab" at bounding box center [1085, 441] width 42 height 36
click at [1069, 437] on use "button" at bounding box center [1069, 437] width 0 height 0
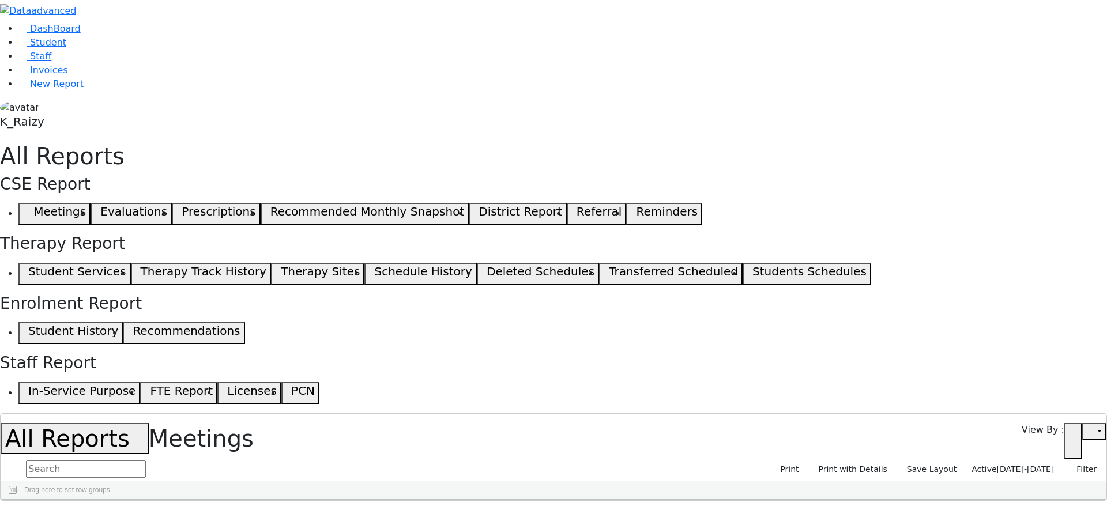
click at [1014, 465] on span "[DATE]-[DATE]" at bounding box center [1026, 469] width 58 height 9
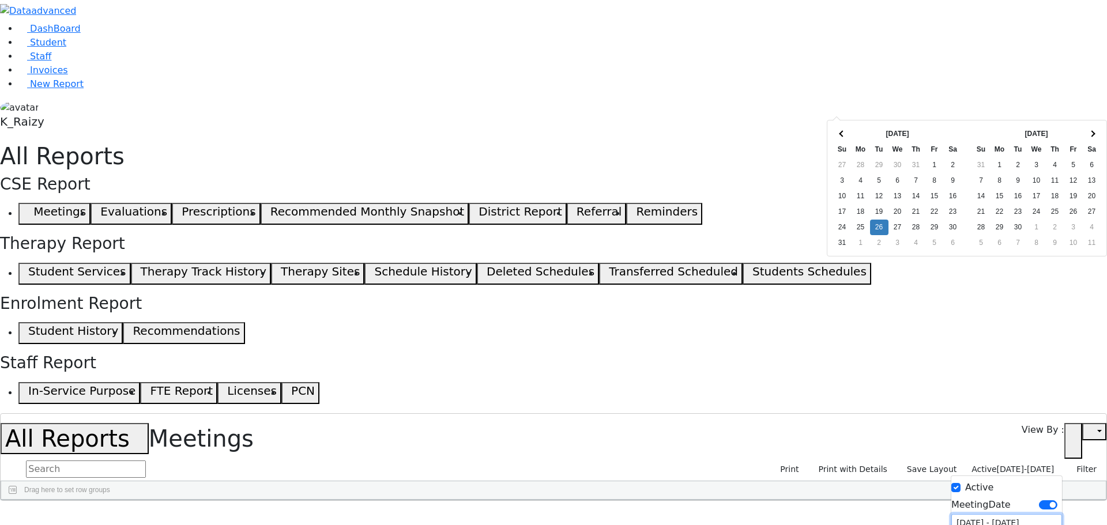
click at [990, 514] on input "[DATE] - [DATE]" at bounding box center [1006, 523] width 111 height 18
click at [844, 132] on span at bounding box center [842, 133] width 6 height 6
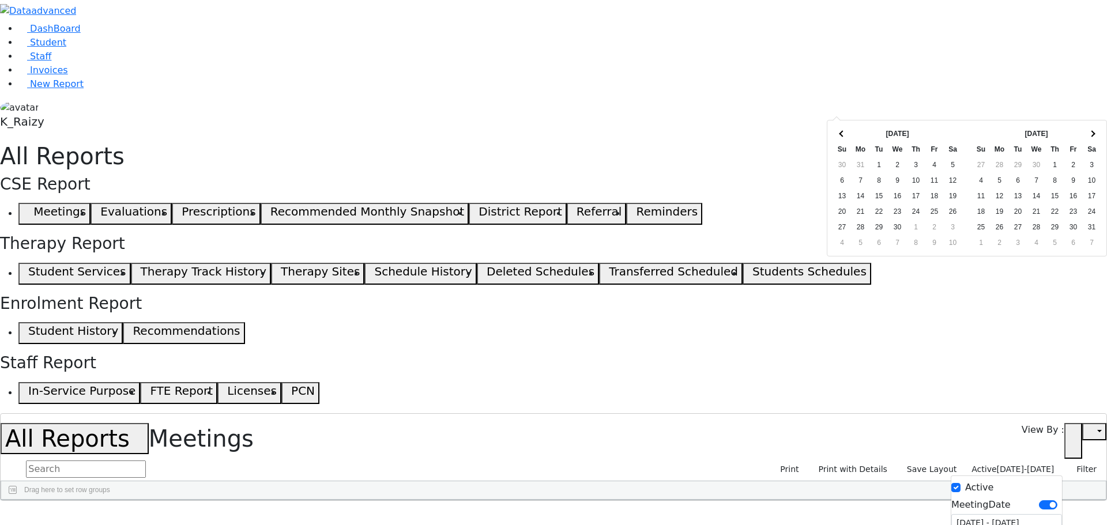
click at [844, 132] on span at bounding box center [842, 133] width 6 height 6
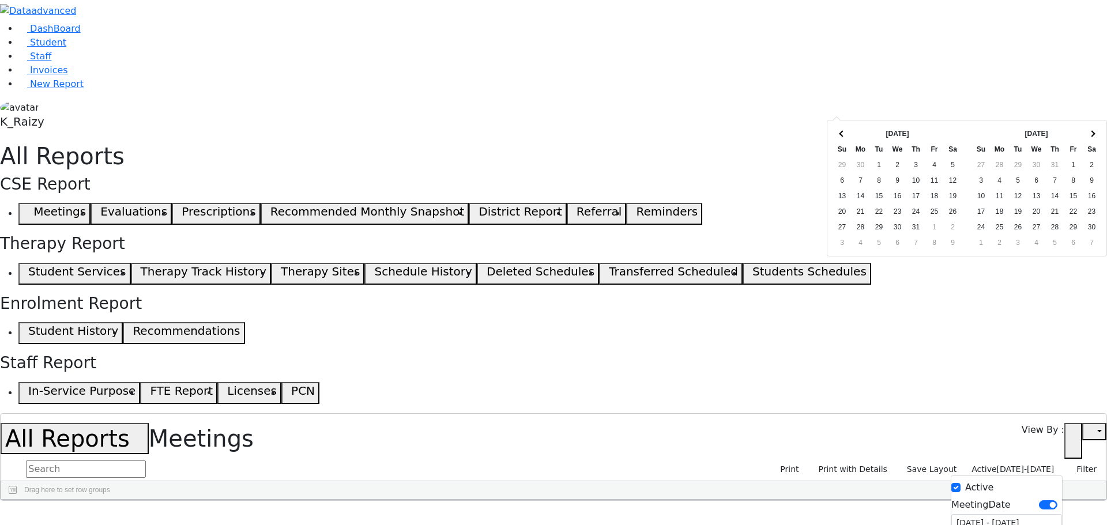
click at [844, 132] on span at bounding box center [842, 133] width 6 height 6
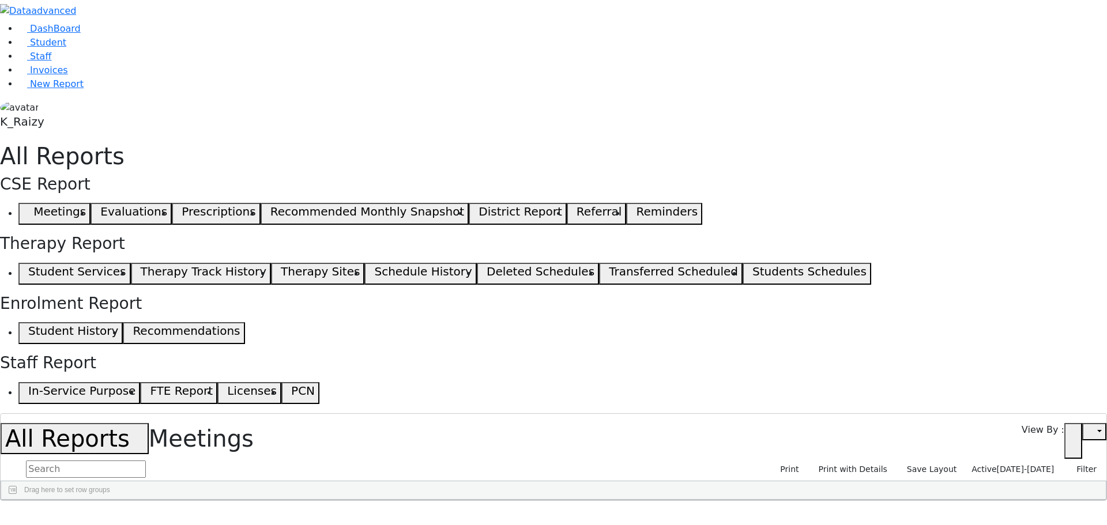
click at [348, 519] on div "CSE Conference Room" at bounding box center [323, 527] width 49 height 16
click at [17, 501] on button "button" at bounding box center [8, 513] width 17 height 24
click at [250, 519] on div "10/01/2019" at bounding box center [225, 527] width 49 height 16
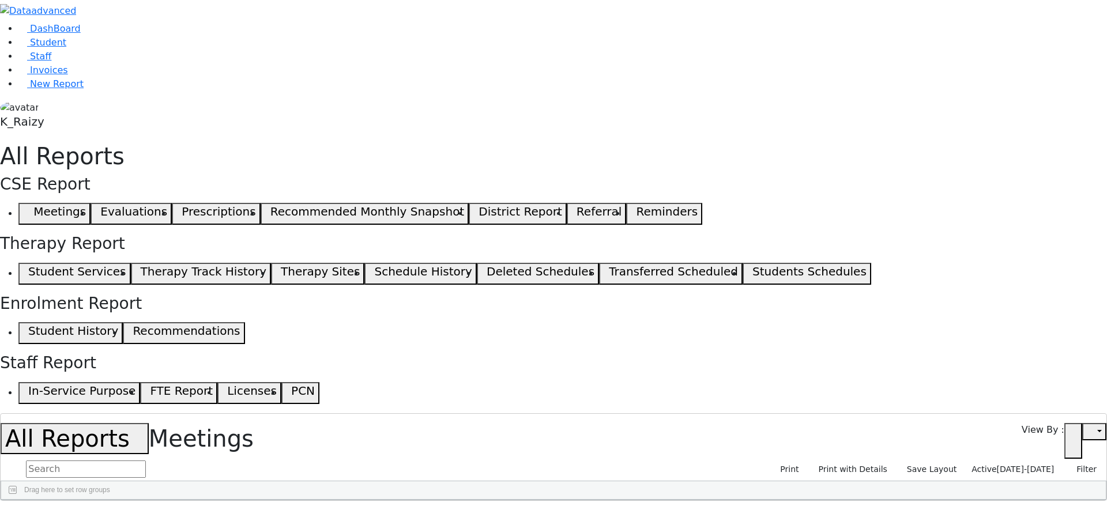
click at [250, 519] on div "10/01/2019" at bounding box center [225, 527] width 49 height 16
click at [17, 501] on button "button" at bounding box center [8, 513] width 17 height 24
click at [37, 48] on span "Student" at bounding box center [48, 42] width 36 height 11
